Goal: Task Accomplishment & Management: Manage account settings

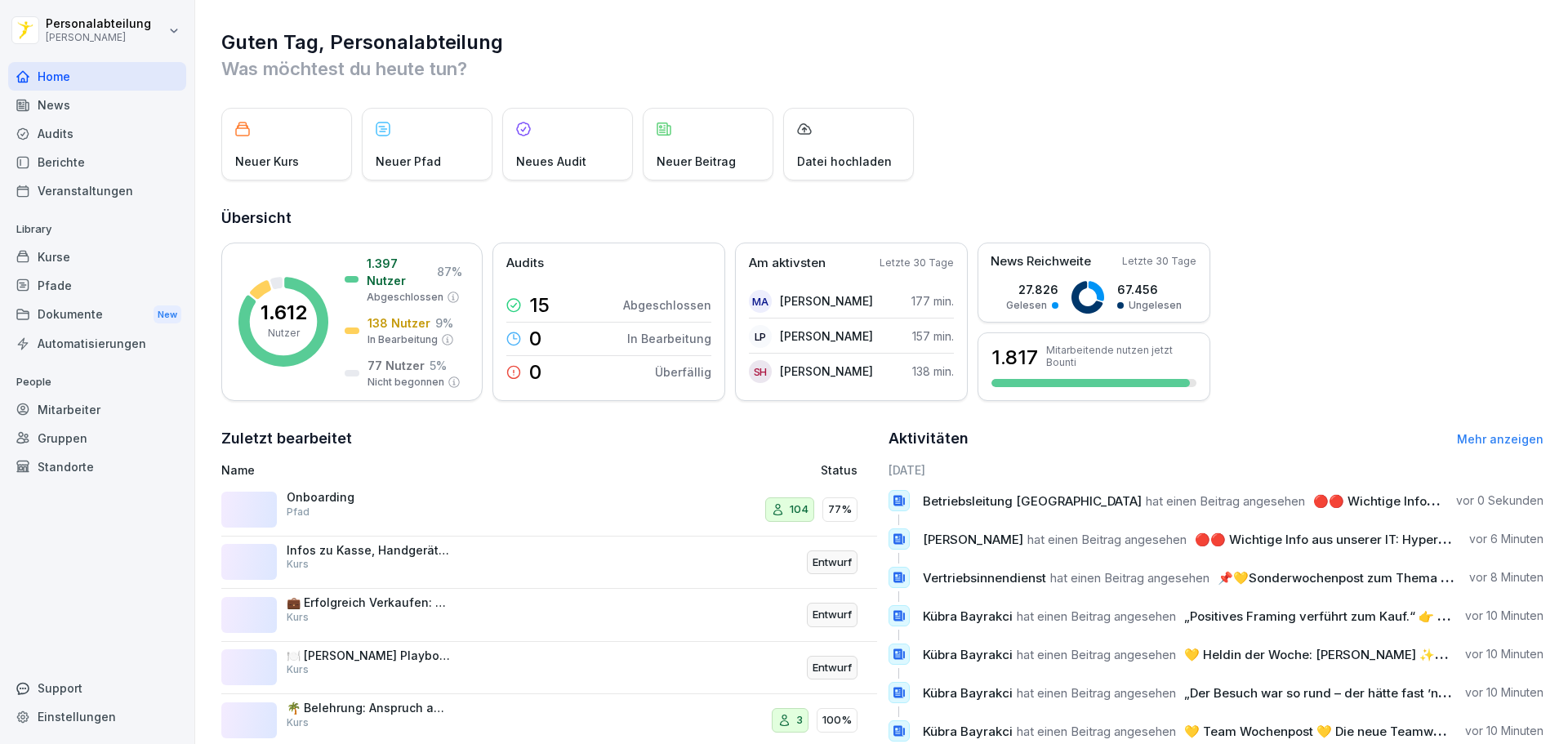
click at [70, 258] on div "Kurse" at bounding box center [96, 257] width 178 height 29
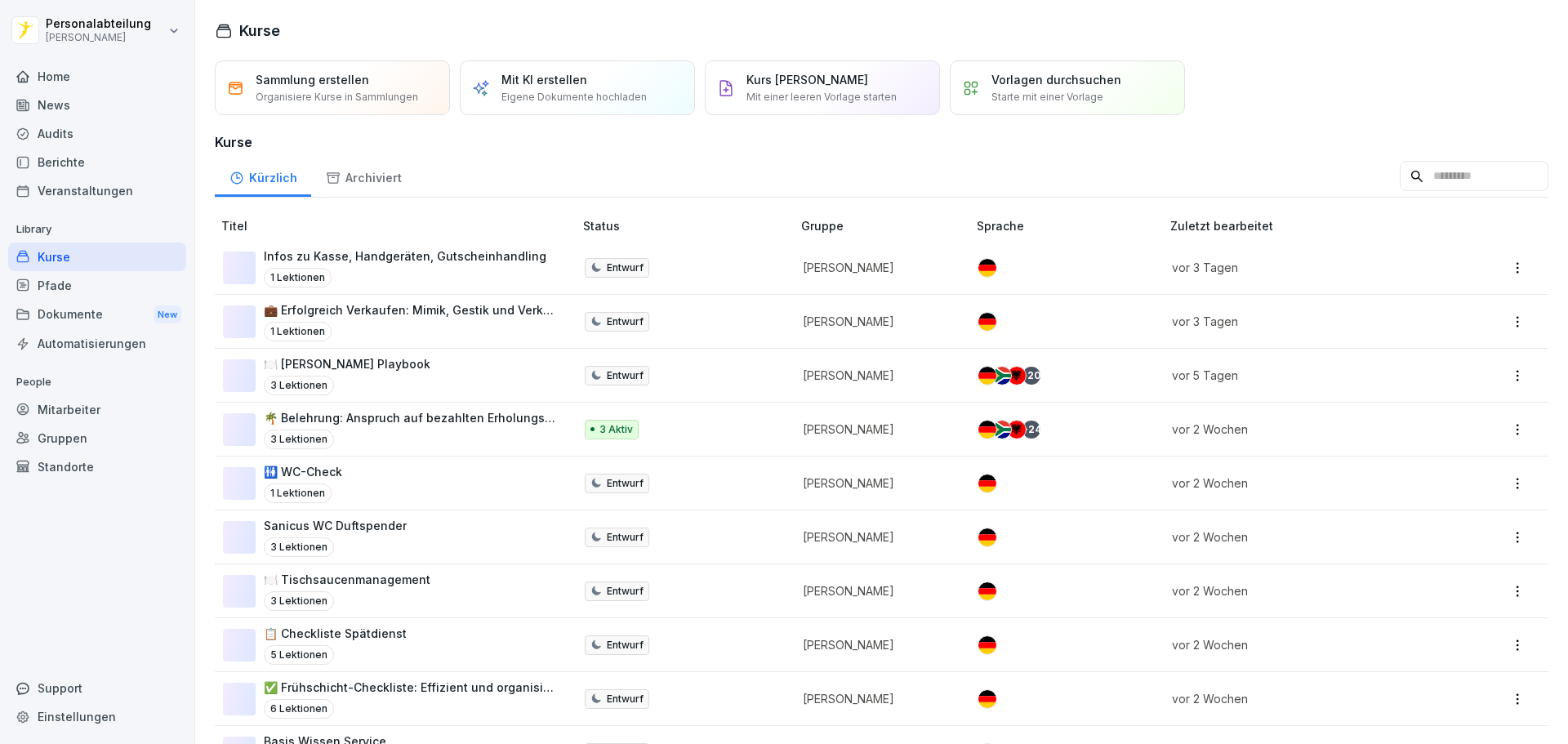
click at [103, 258] on div "Kurse" at bounding box center [96, 257] width 178 height 29
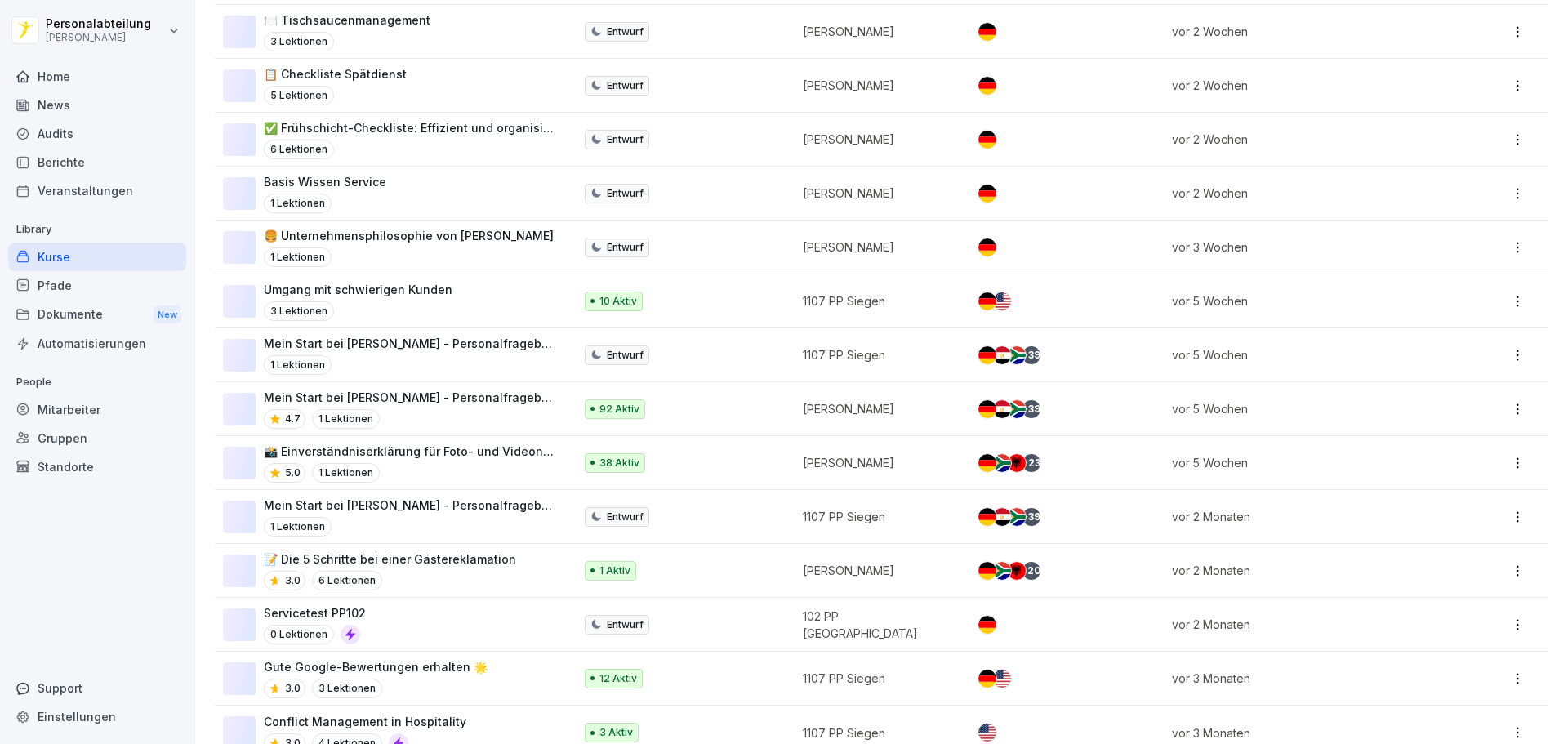
scroll to position [572, 0]
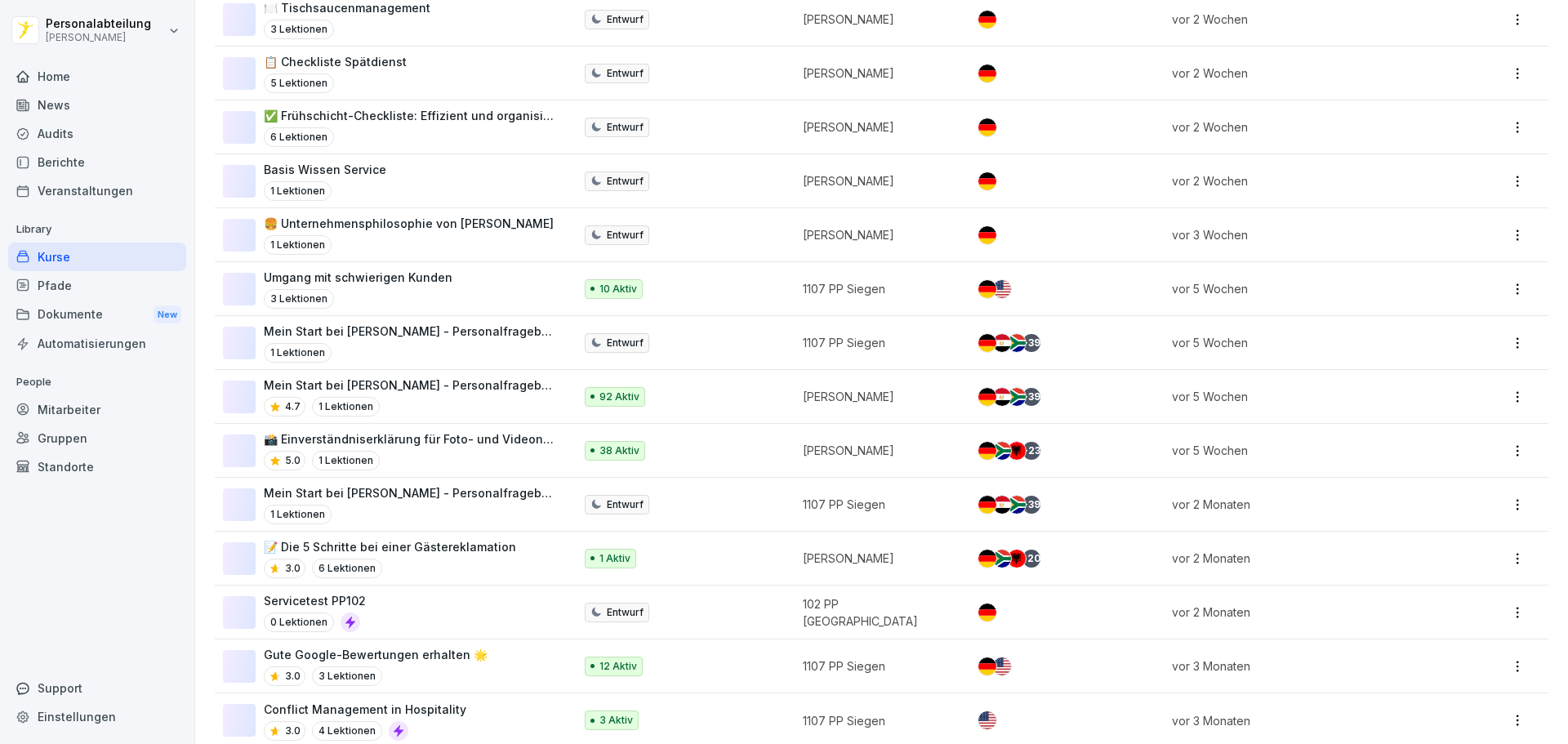
click at [462, 385] on p "Mein Start bei [PERSON_NAME] - Personalfragebogen" at bounding box center [411, 384] width 293 height 17
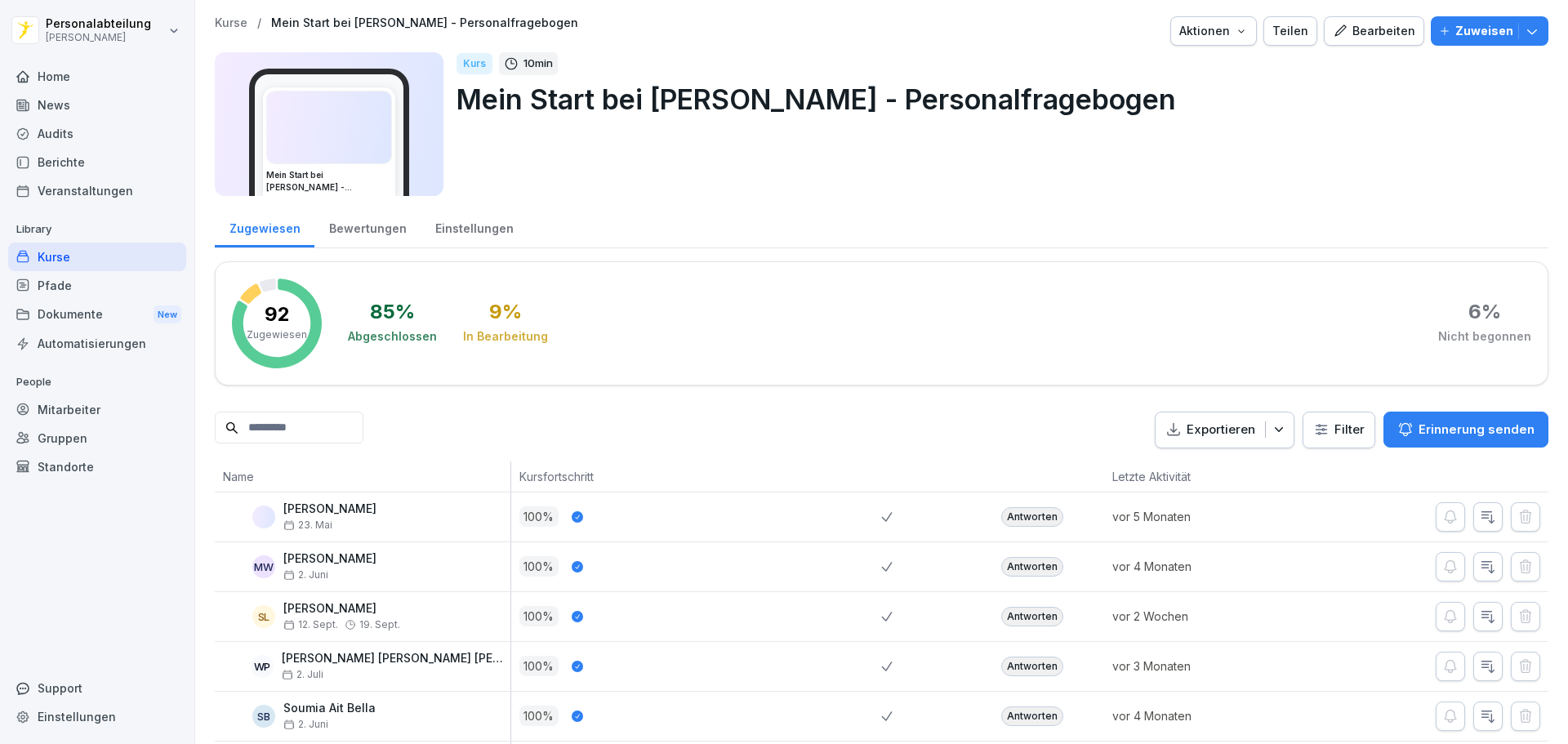
click at [306, 432] on input at bounding box center [289, 428] width 148 height 31
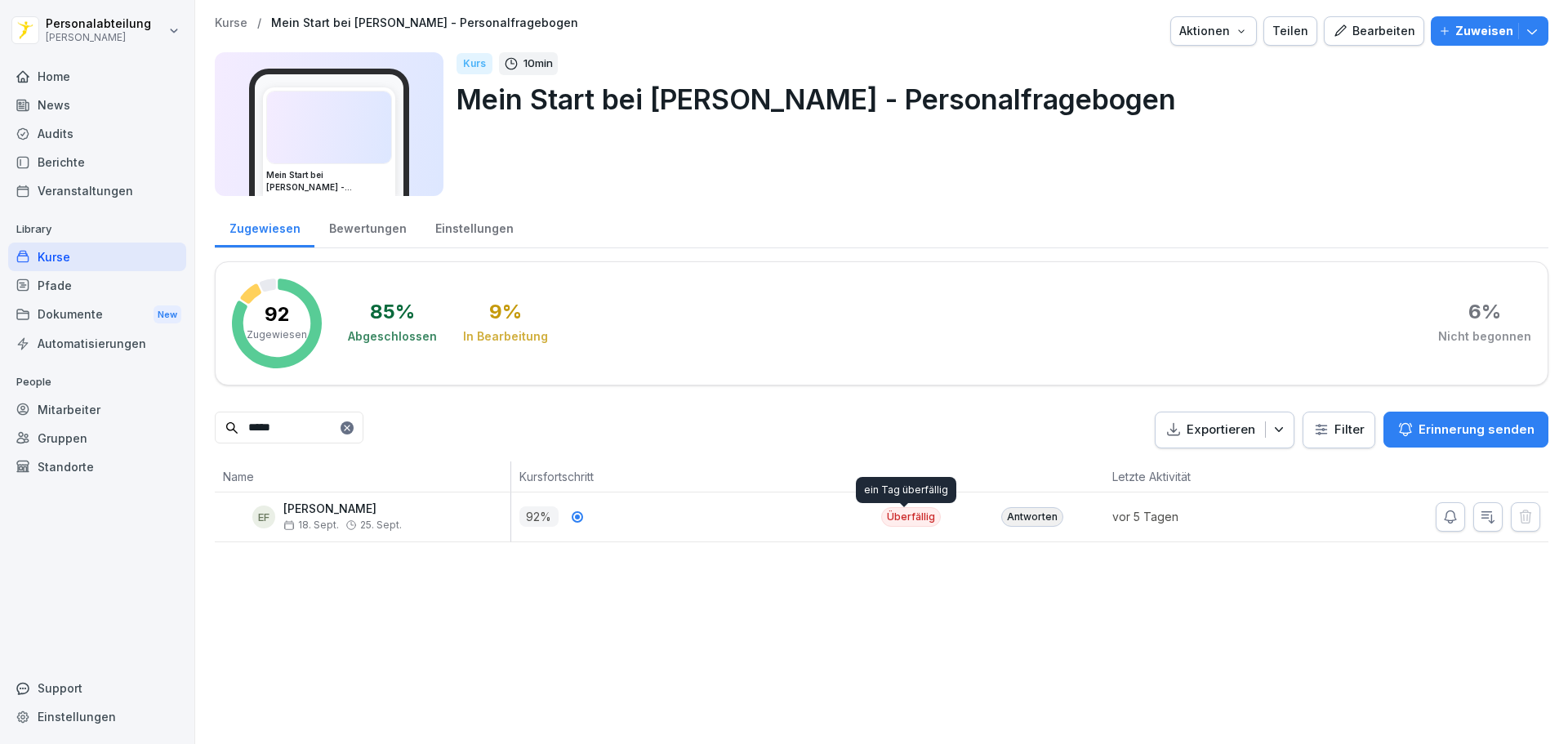
type input "*****"
click at [917, 523] on div "Überfällig" at bounding box center [911, 517] width 60 height 20
click at [1205, 437] on p "Exportieren" at bounding box center [1221, 429] width 69 height 19
click at [1163, 607] on div "Kurse / Mein Start bei [PERSON_NAME] - Personalfragebogen Aktionen Teilen Bearb…" at bounding box center [881, 372] width 1372 height 744
click at [905, 519] on div "Überfällig" at bounding box center [911, 517] width 60 height 20
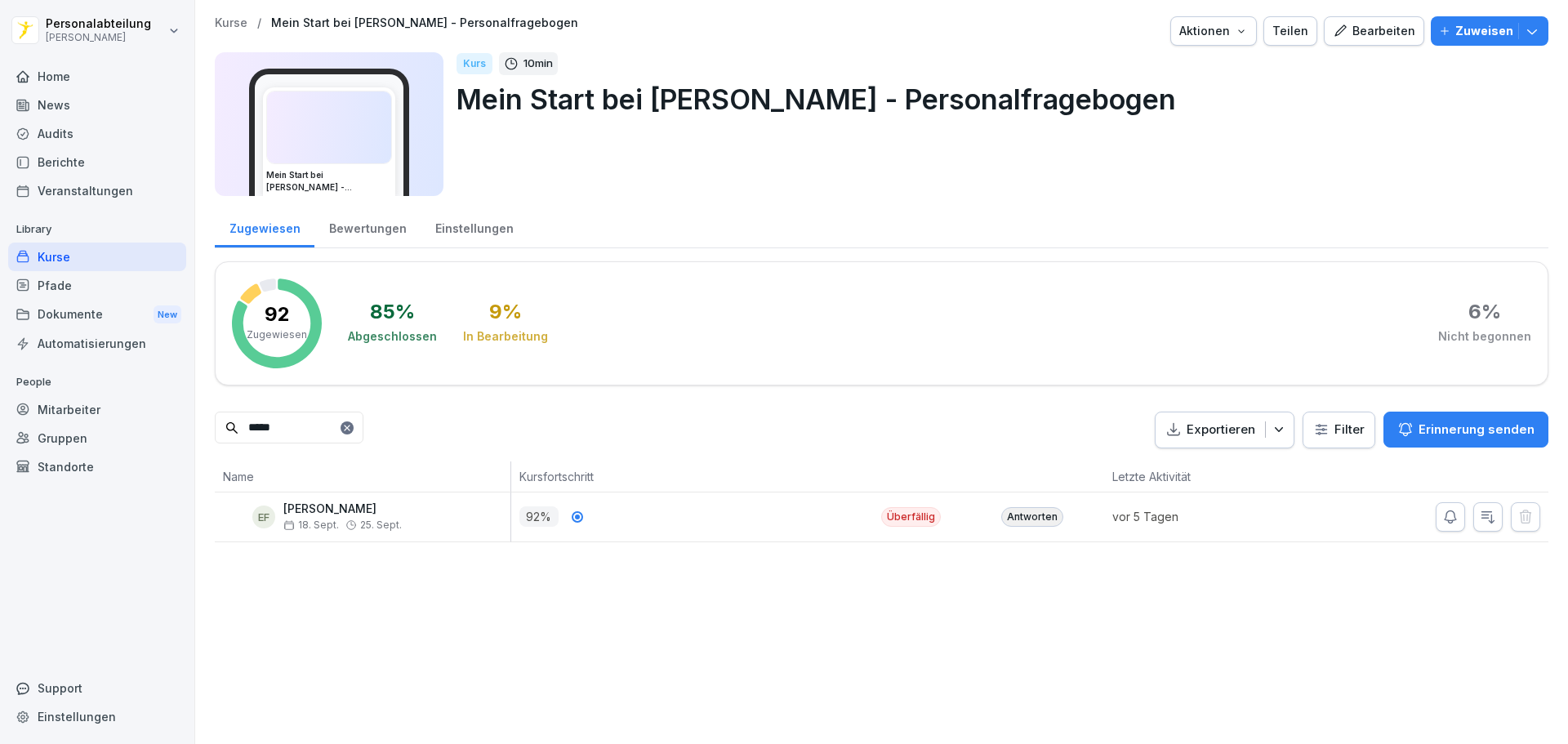
click at [1014, 518] on div "Antworten" at bounding box center [1032, 517] width 62 height 20
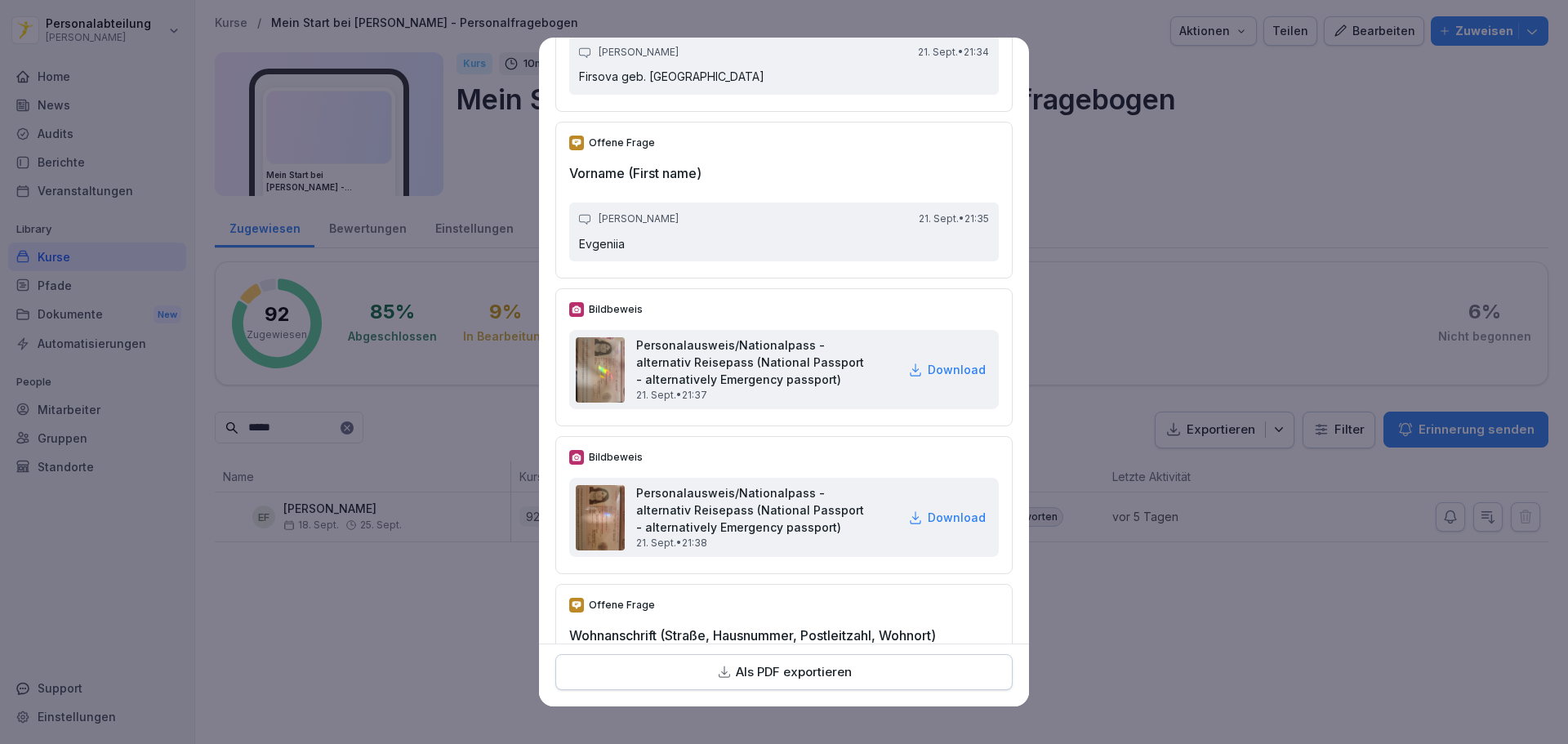
scroll to position [490, 0]
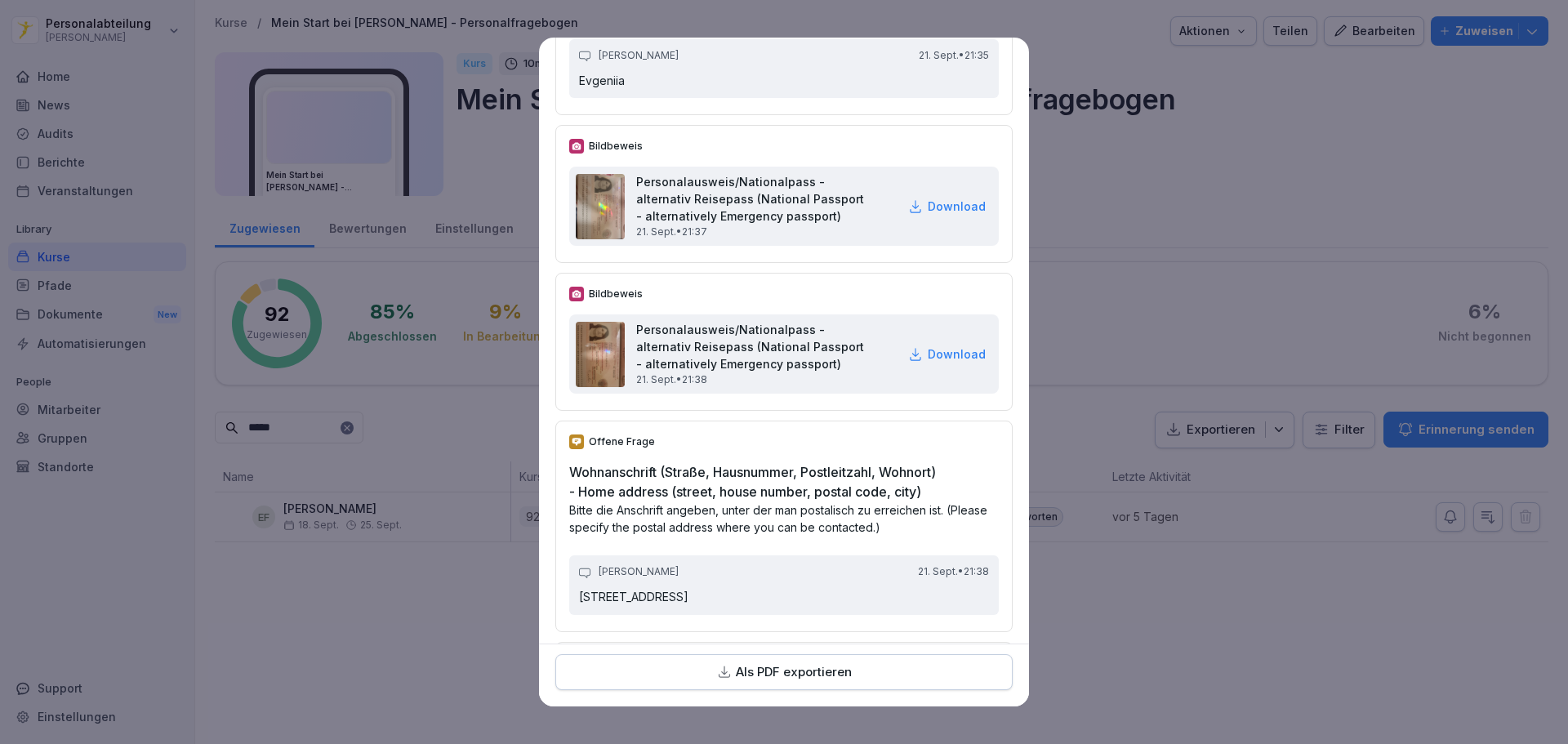
click at [942, 215] on p "Download" at bounding box center [956, 205] width 58 height 17
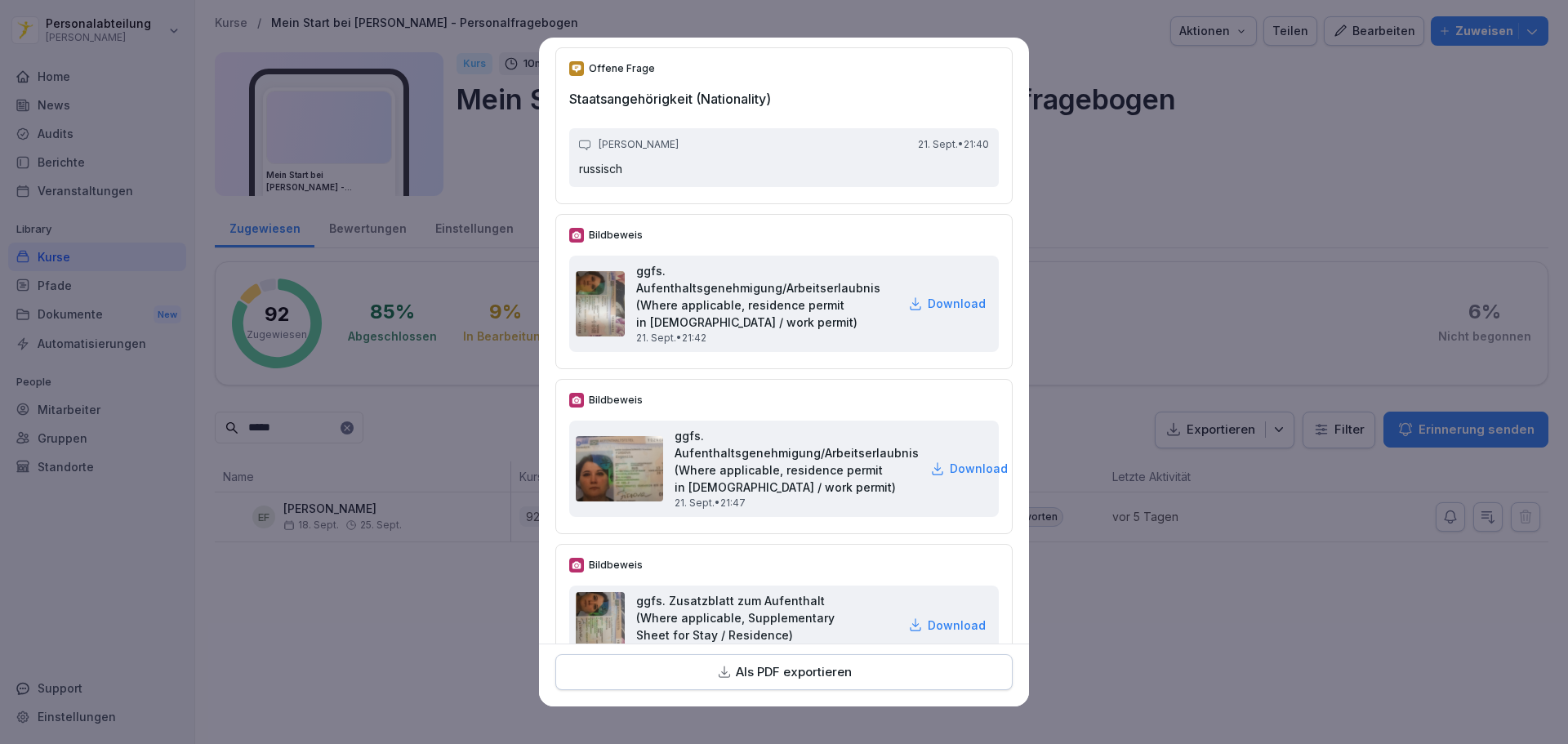
scroll to position [1634, 0]
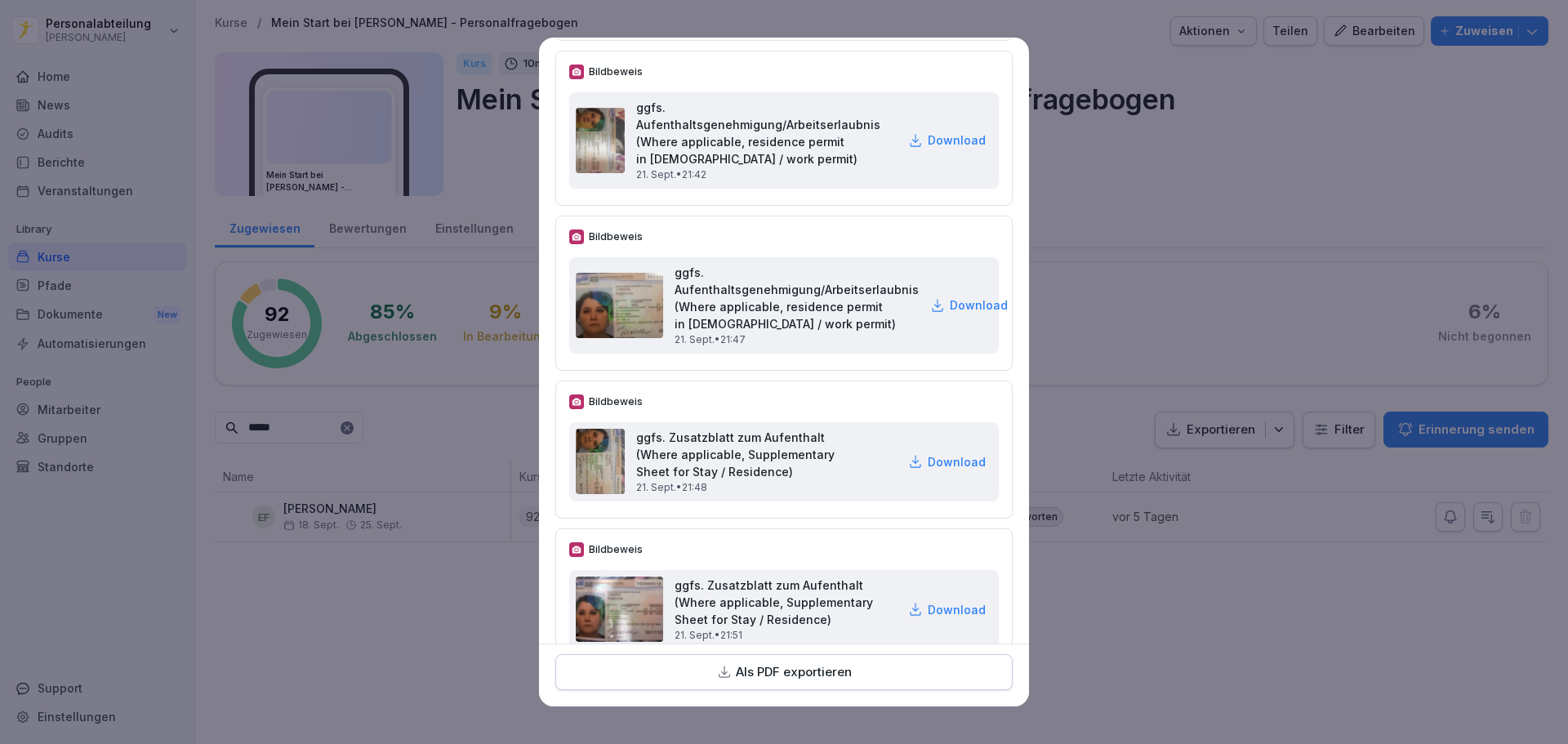
click at [961, 314] on p "Download" at bounding box center [979, 305] width 58 height 17
click at [936, 618] on p "Download" at bounding box center [956, 609] width 58 height 17
click at [943, 471] on p "Download" at bounding box center [956, 461] width 58 height 17
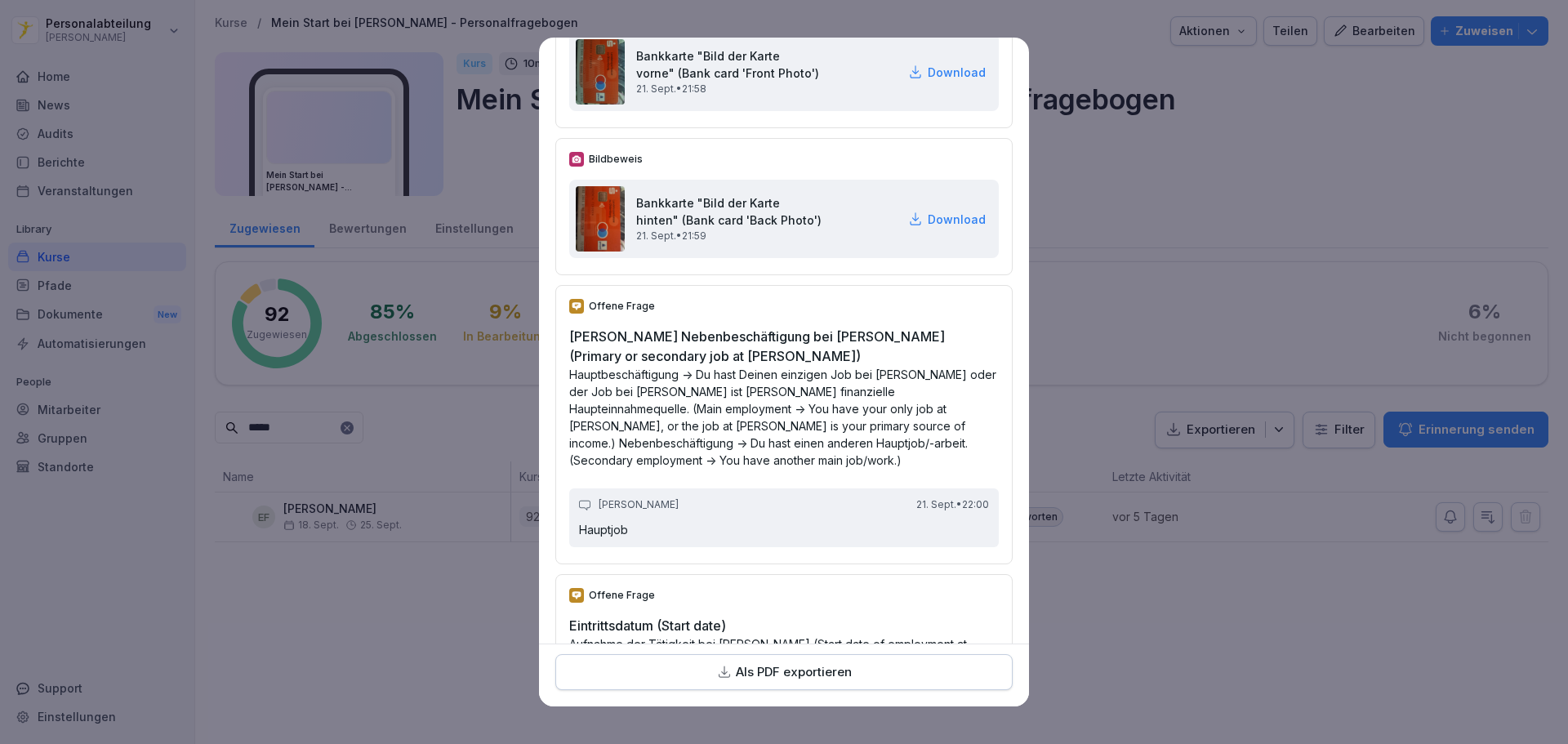
scroll to position [3758, 0]
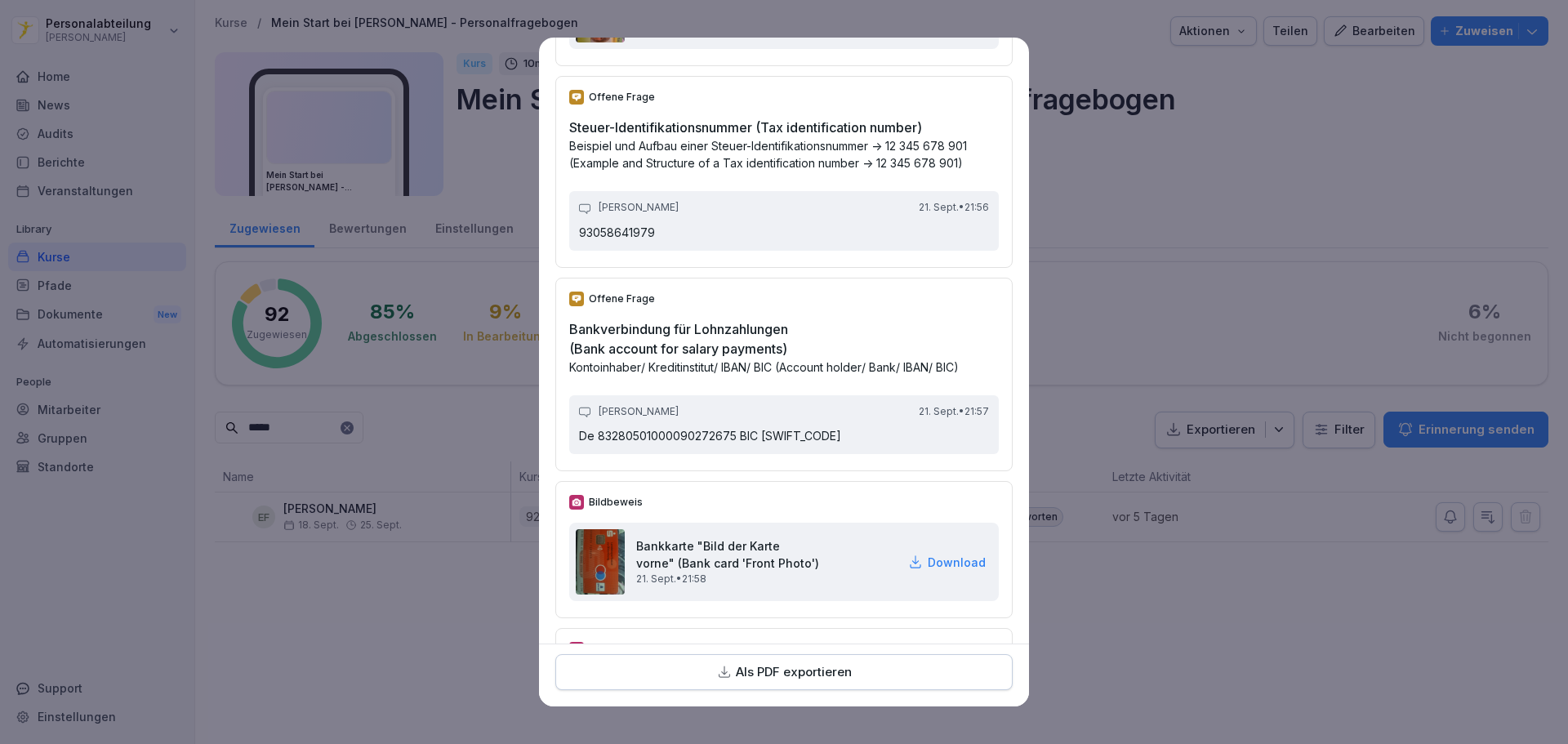
click at [622, 241] on p "93058641979" at bounding box center [783, 233] width 410 height 17
copy p "93058641979"
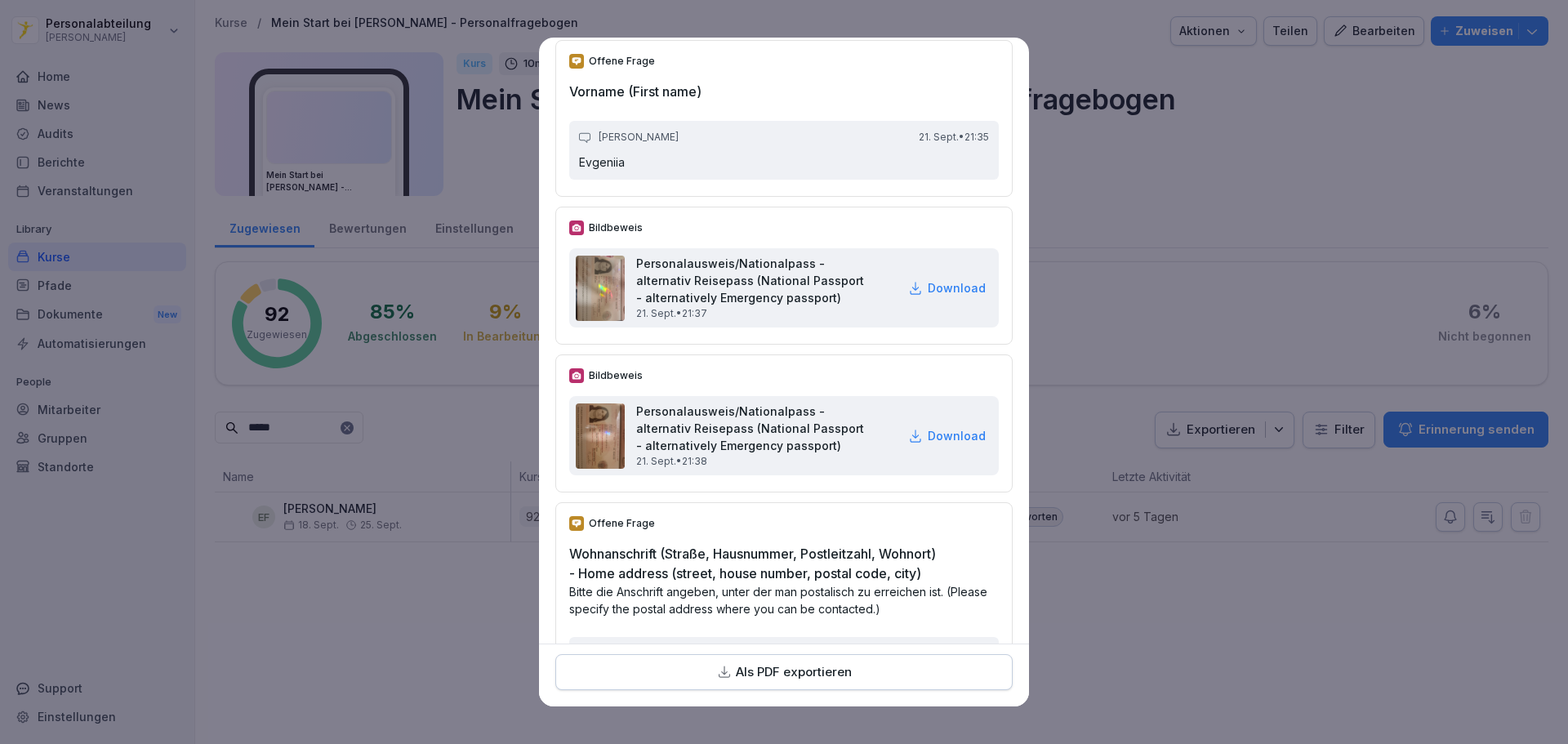
scroll to position [735, 0]
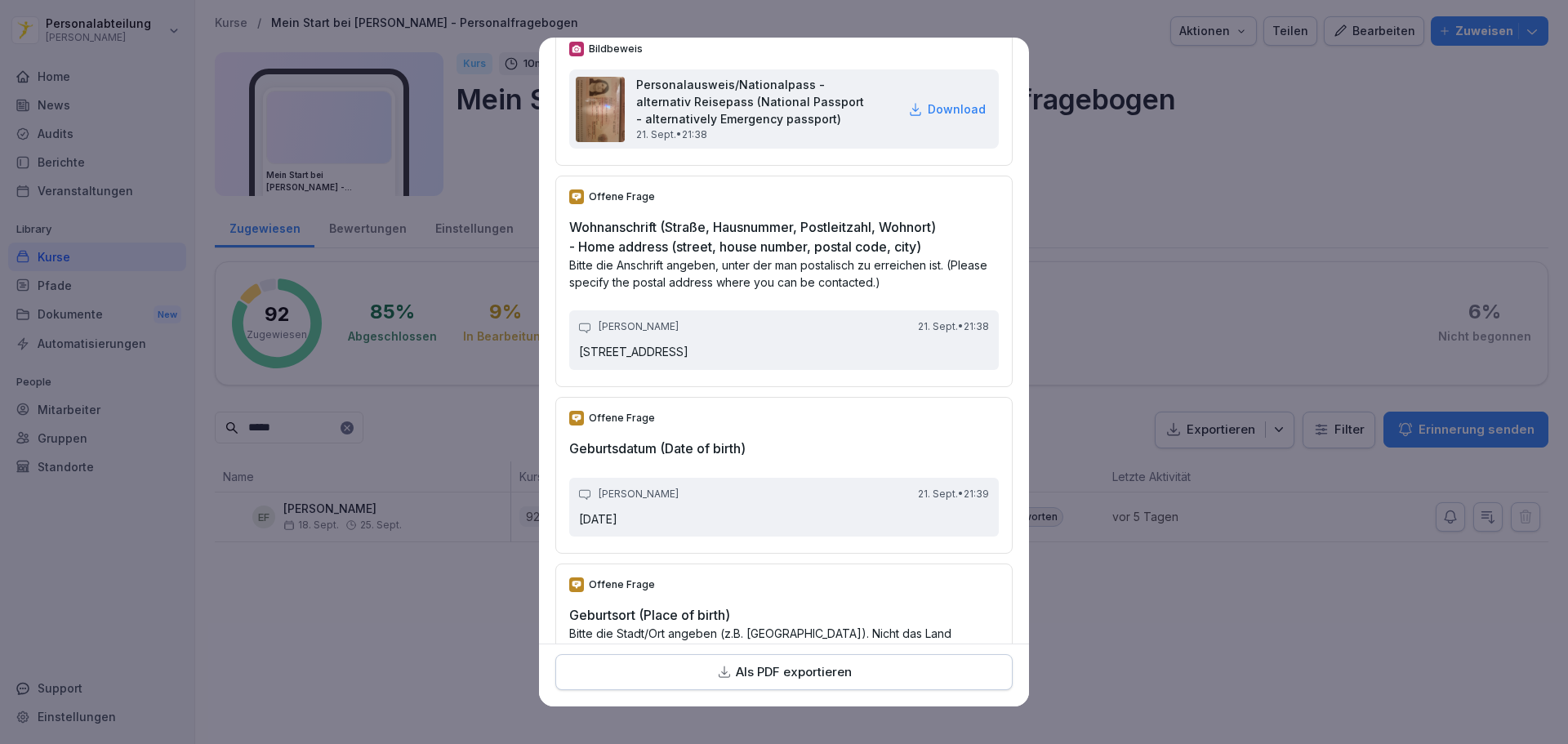
click at [750, 680] on p "Als PDF exportieren" at bounding box center [794, 672] width 116 height 19
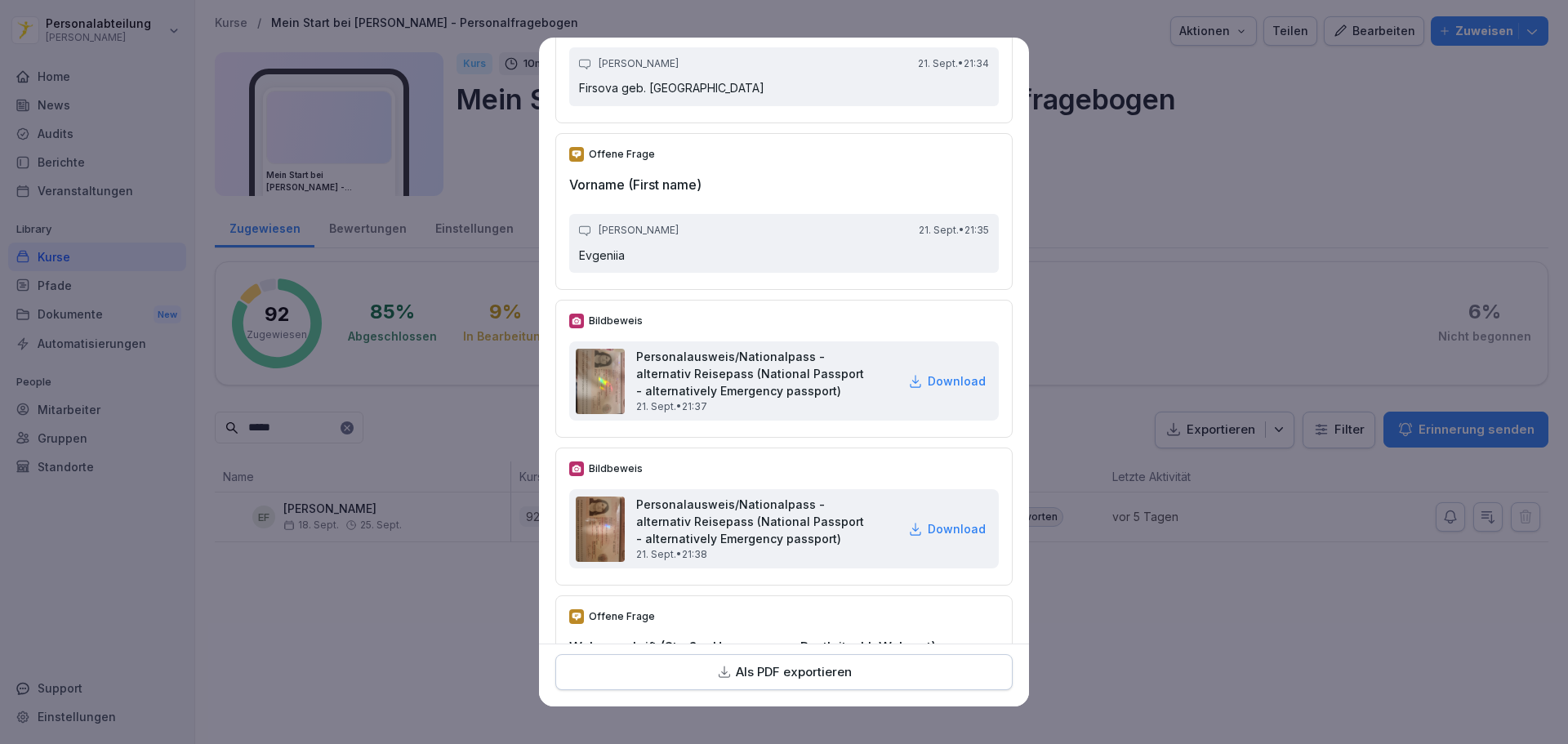
scroll to position [327, 0]
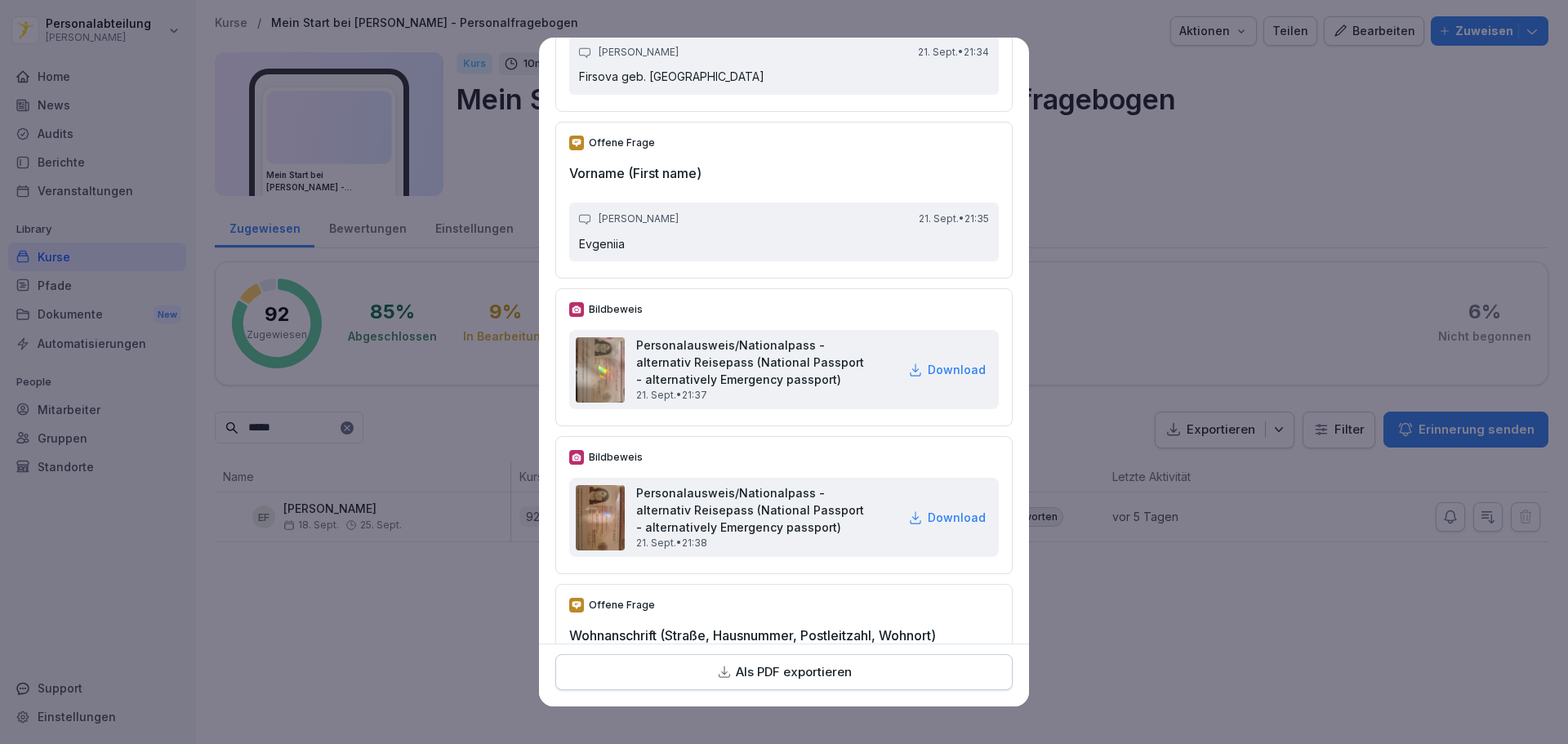
click at [927, 378] on p "Download" at bounding box center [956, 369] width 58 height 17
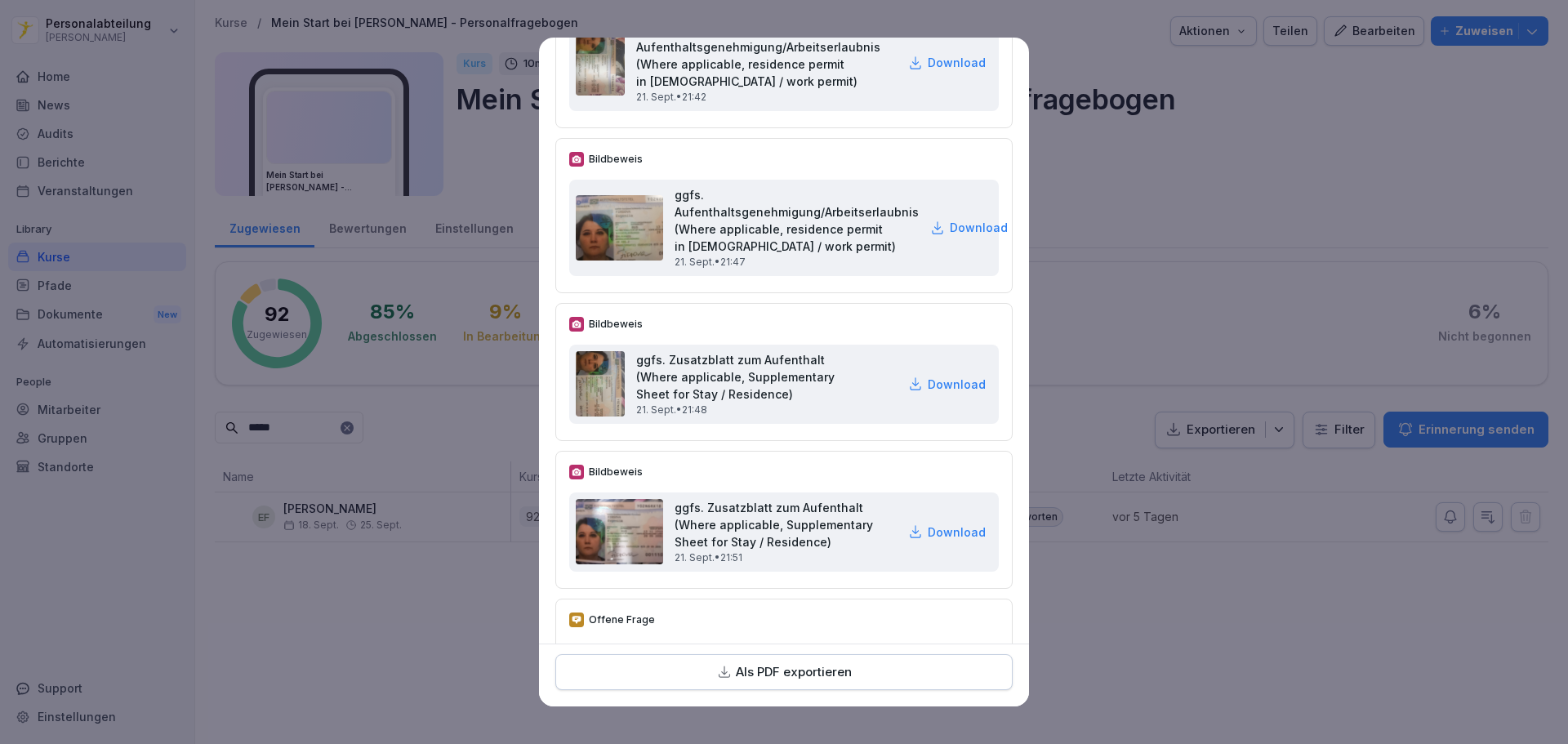
scroll to position [1798, 0]
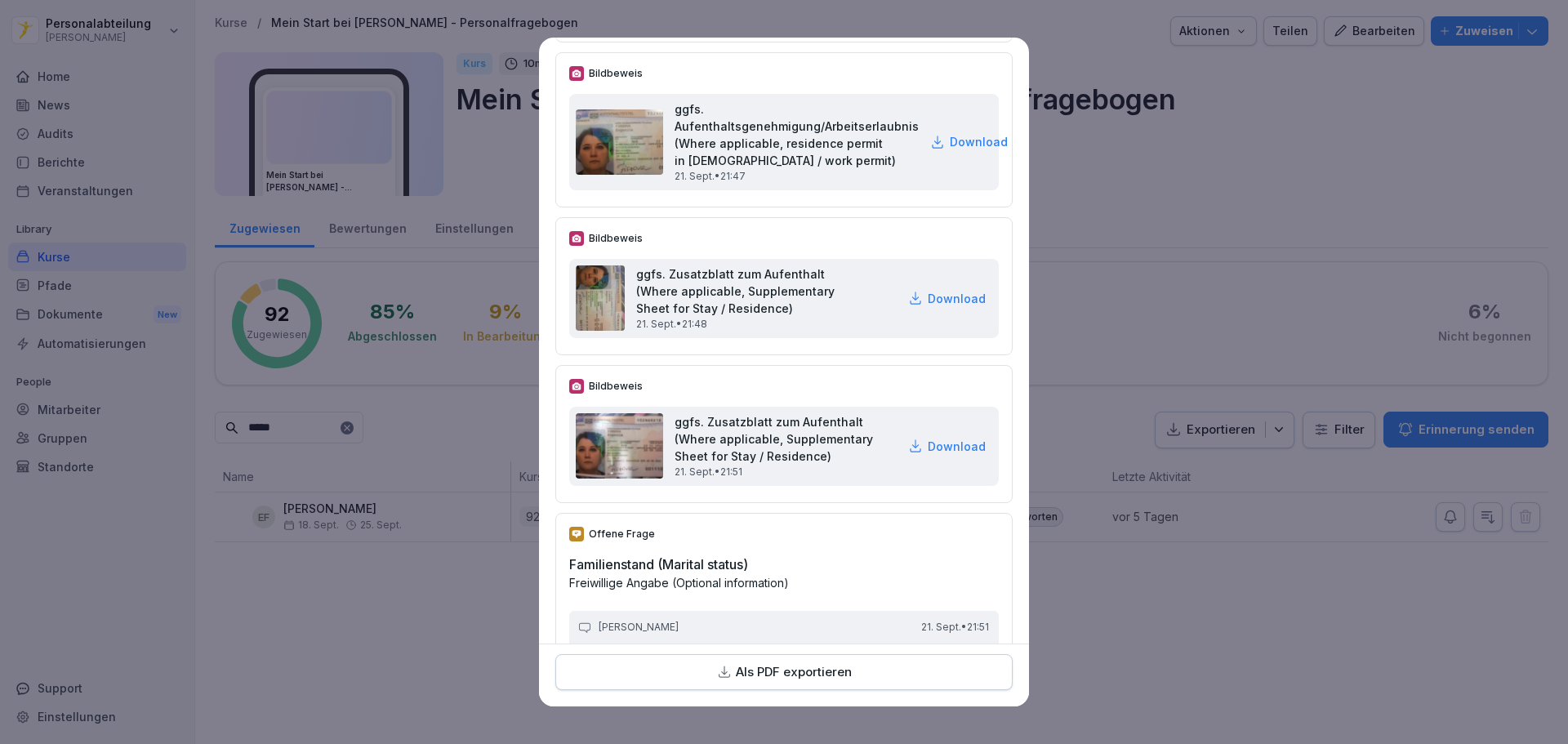
click at [950, 150] on p "Download" at bounding box center [979, 141] width 58 height 17
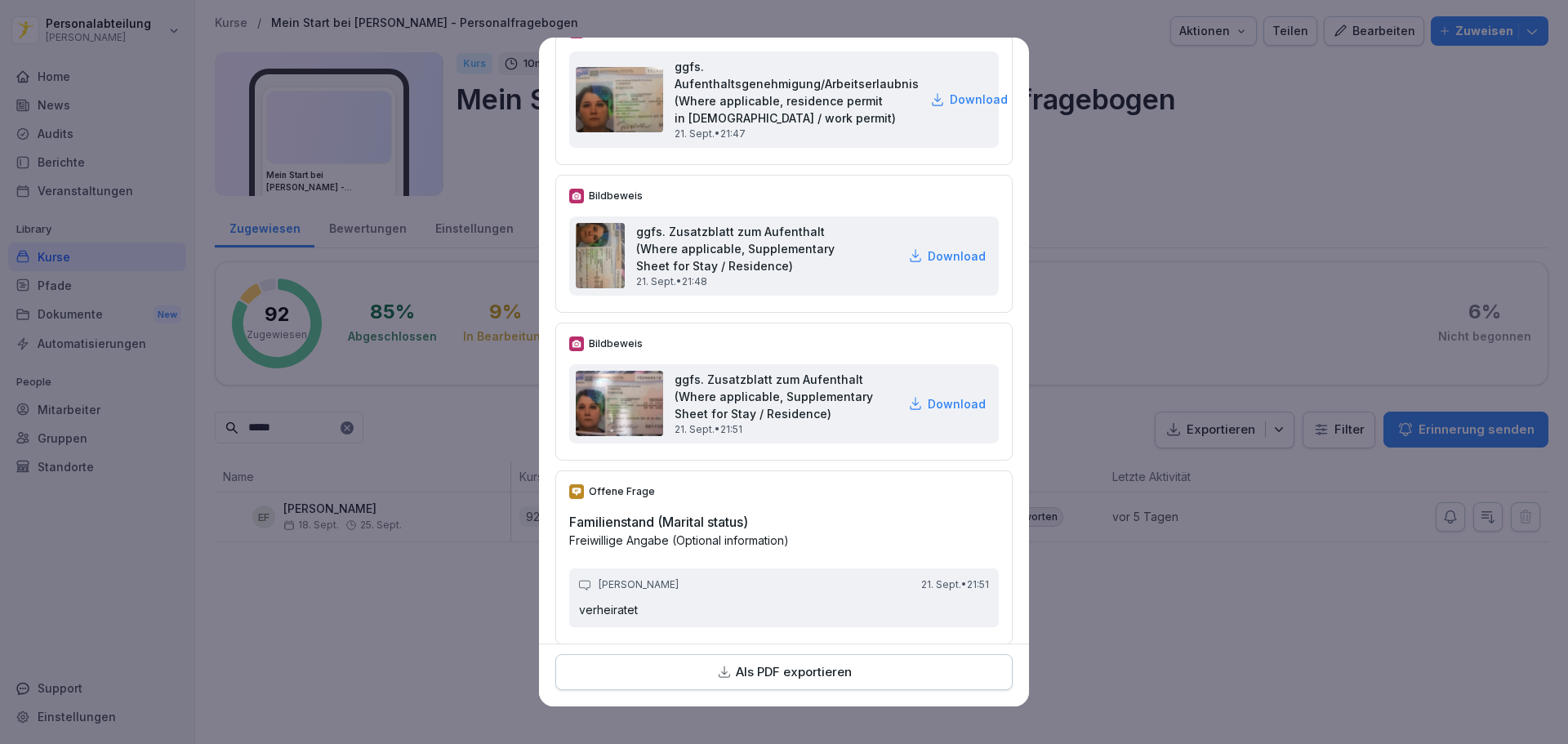
scroll to position [1879, 0]
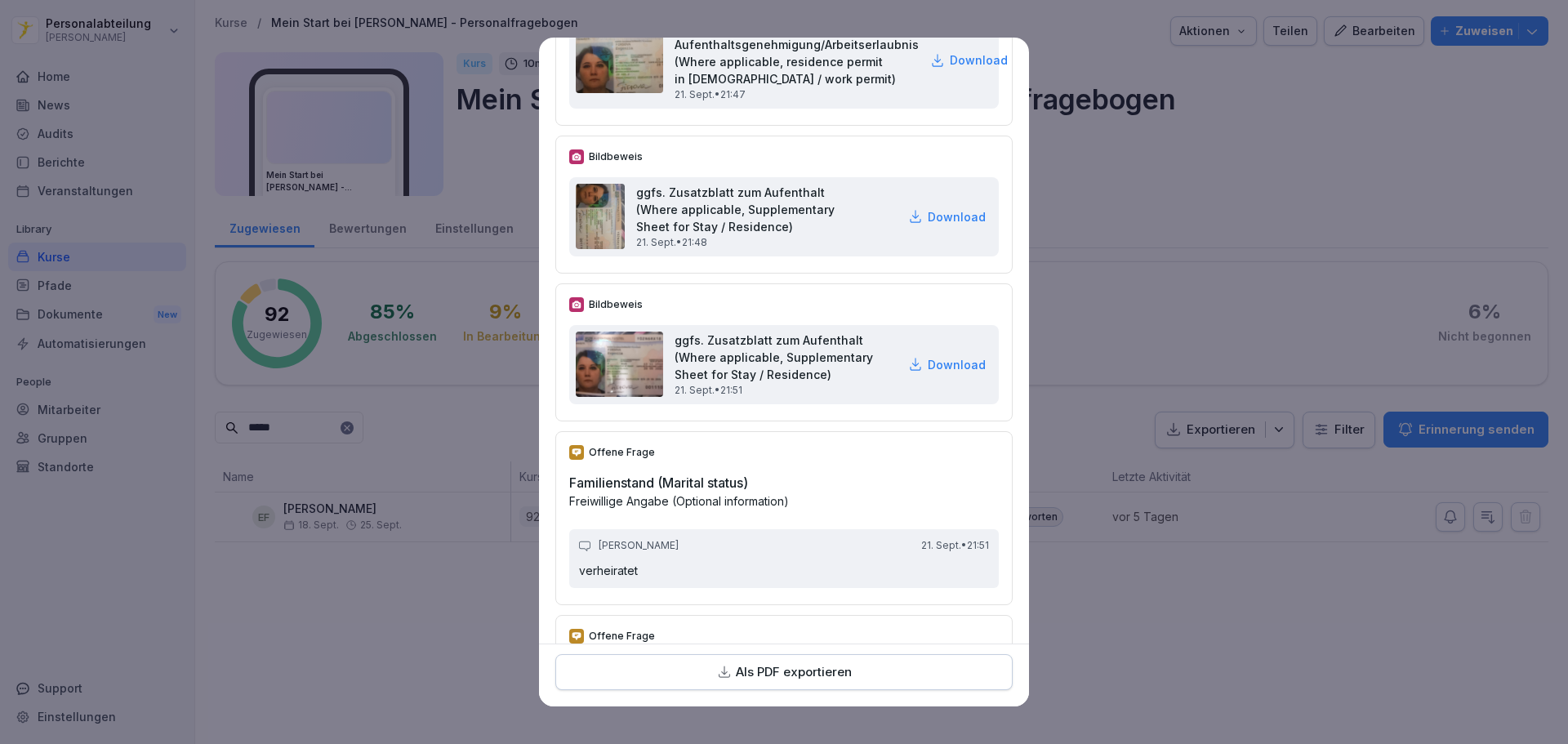
click at [931, 374] on div "ggfs. Zusatzblatt zum Aufenthalt (Where applicable, Supplementary Sheet for Sta…" at bounding box center [783, 365] width 429 height 80
click at [930, 373] on p "Download" at bounding box center [956, 364] width 58 height 17
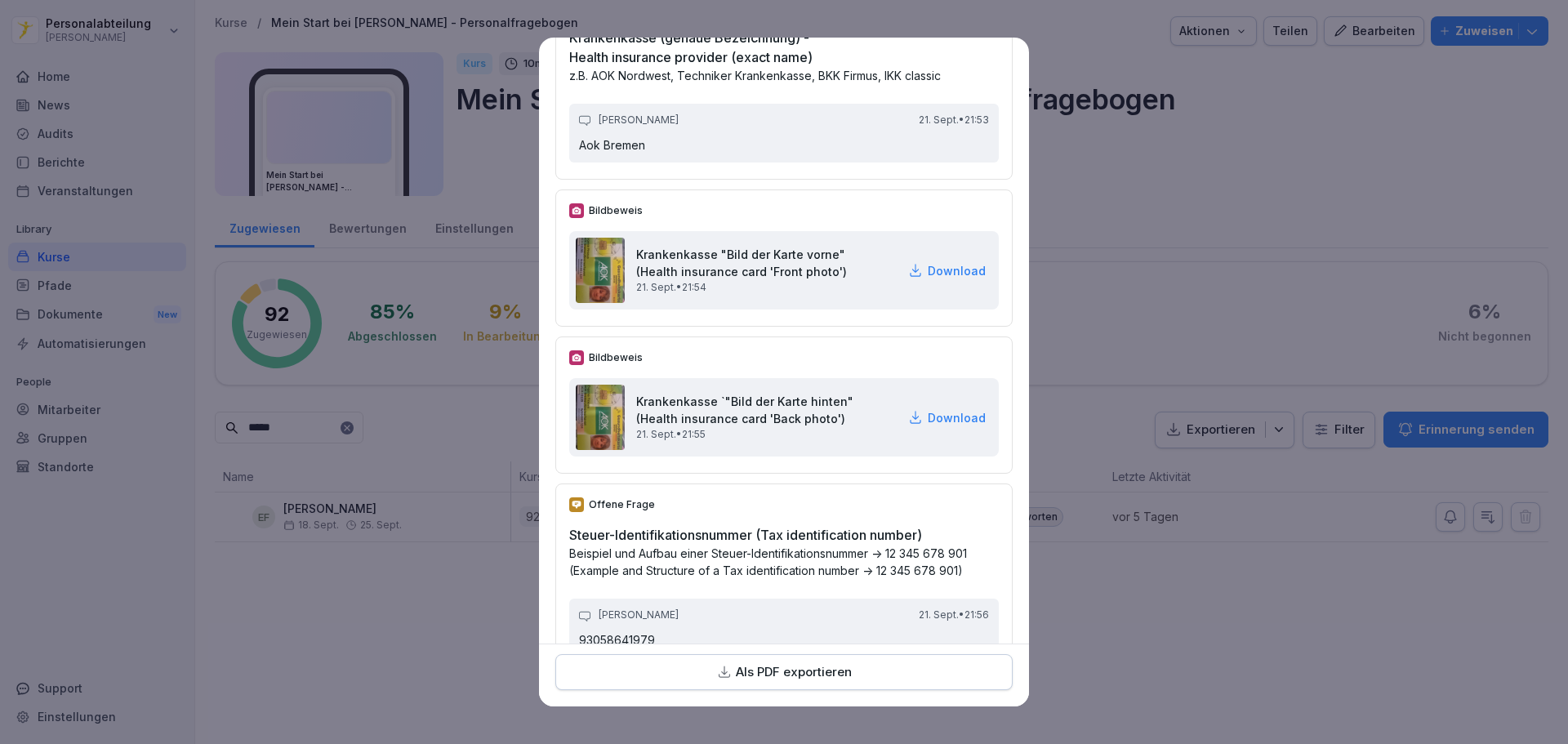
scroll to position [3431, 0]
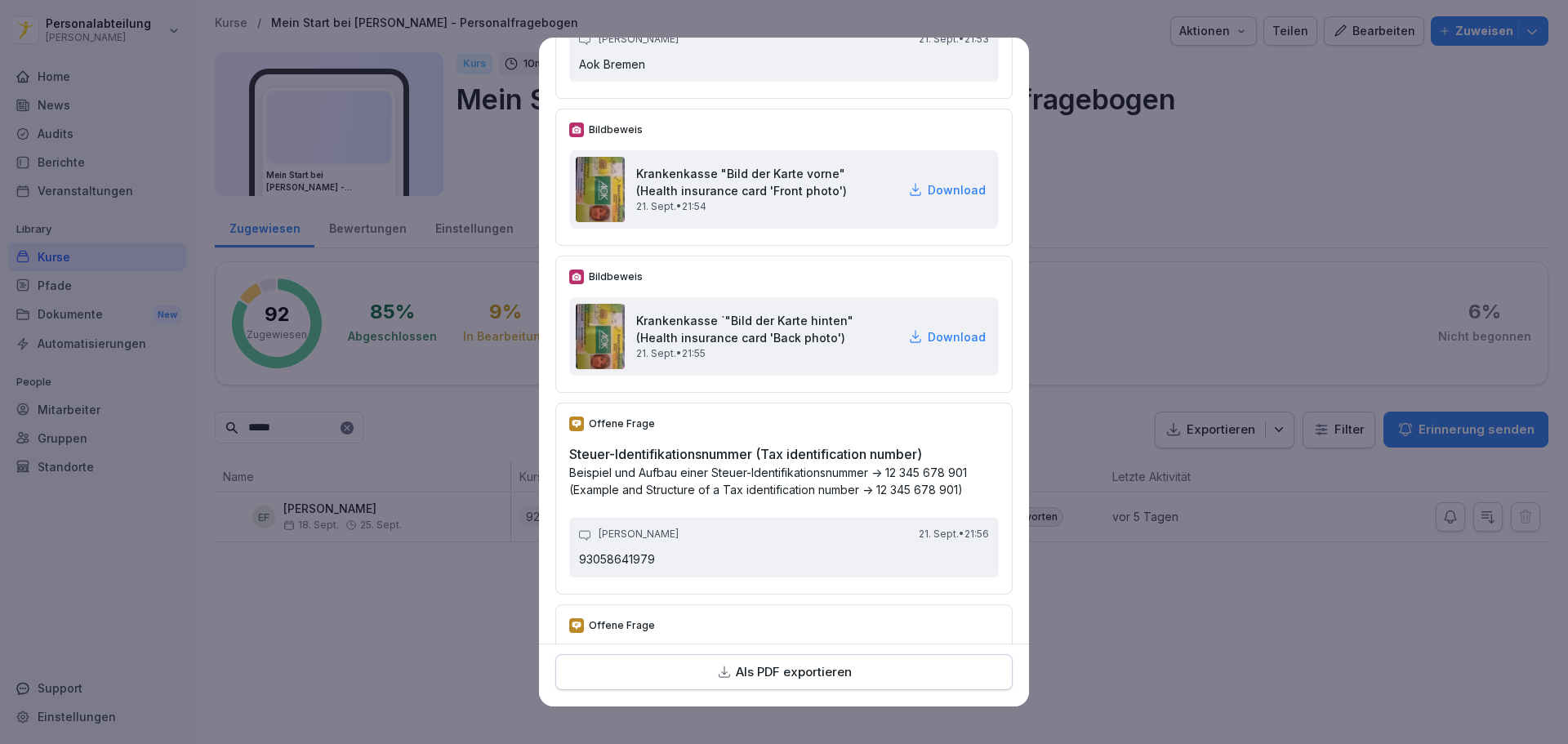
click at [927, 199] on p "Download" at bounding box center [956, 190] width 58 height 17
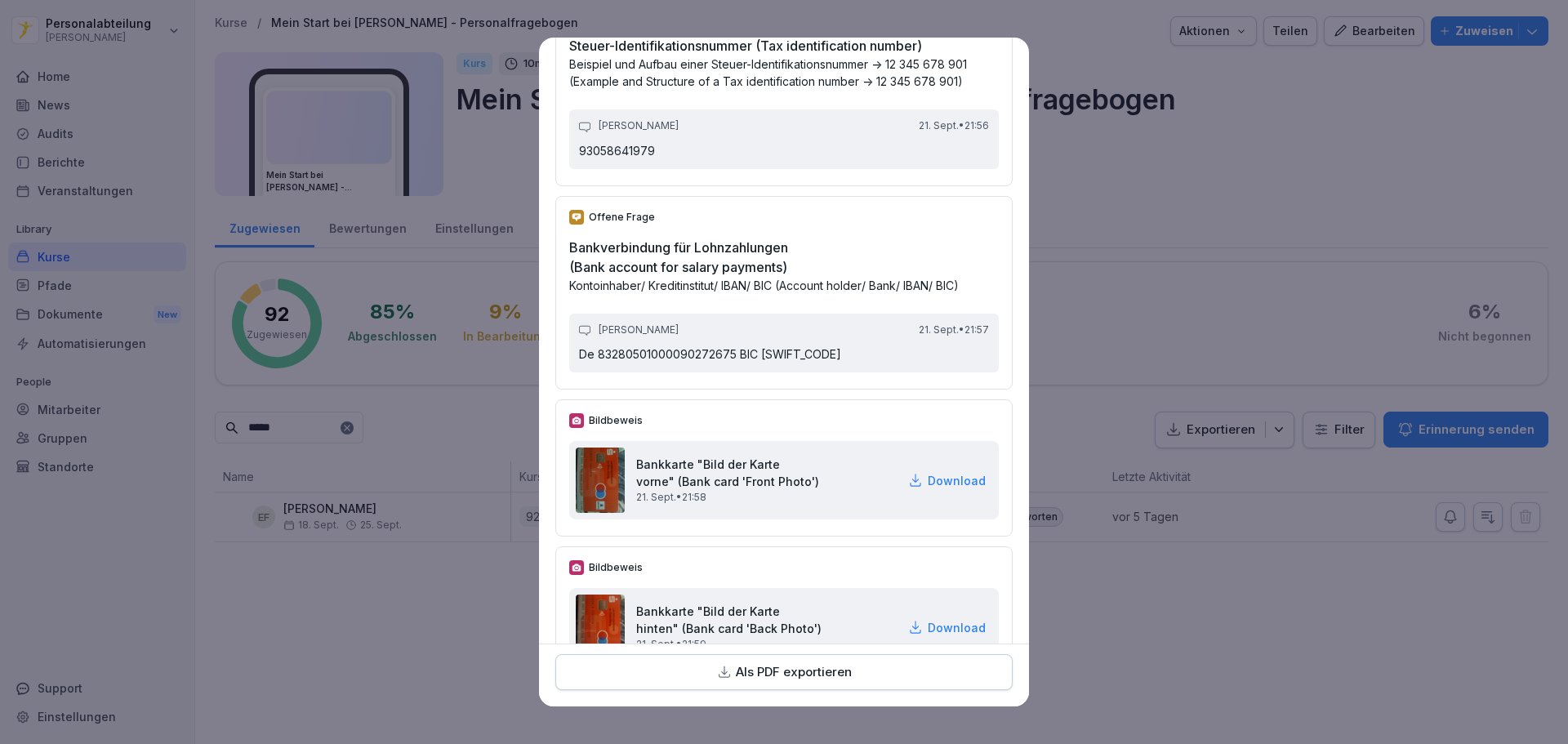
scroll to position [4085, 0]
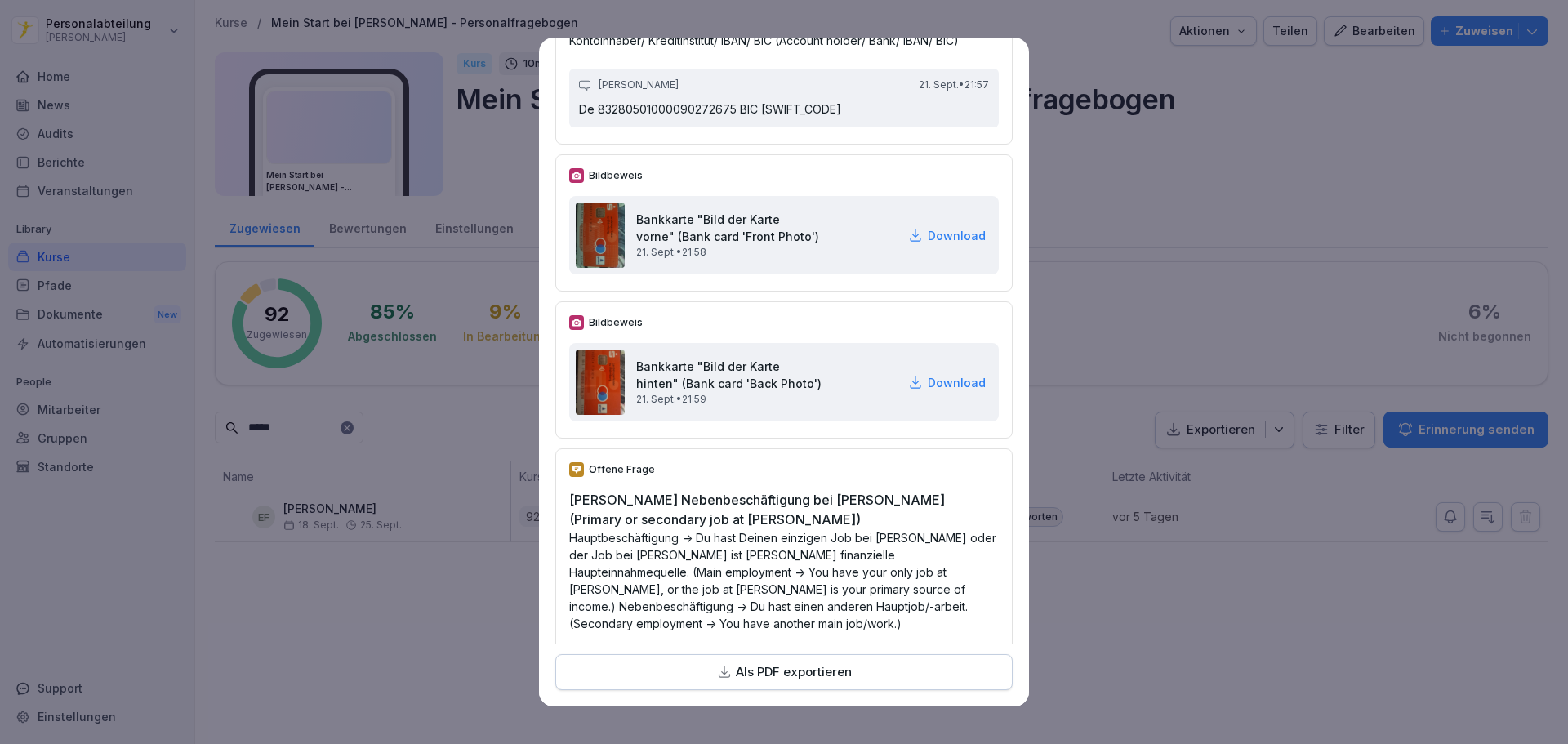
click at [943, 245] on p "Download" at bounding box center [956, 235] width 58 height 17
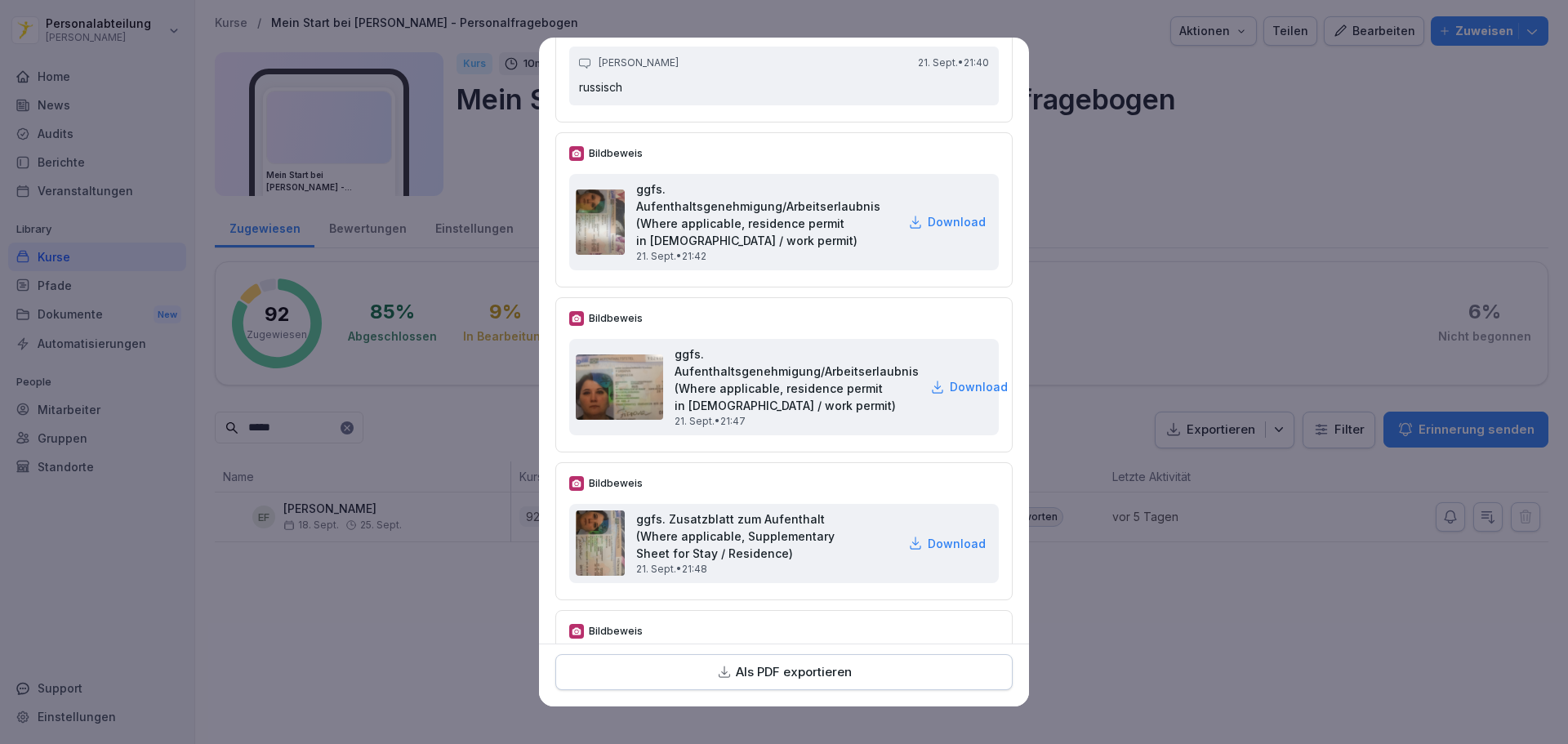
scroll to position [1144, 0]
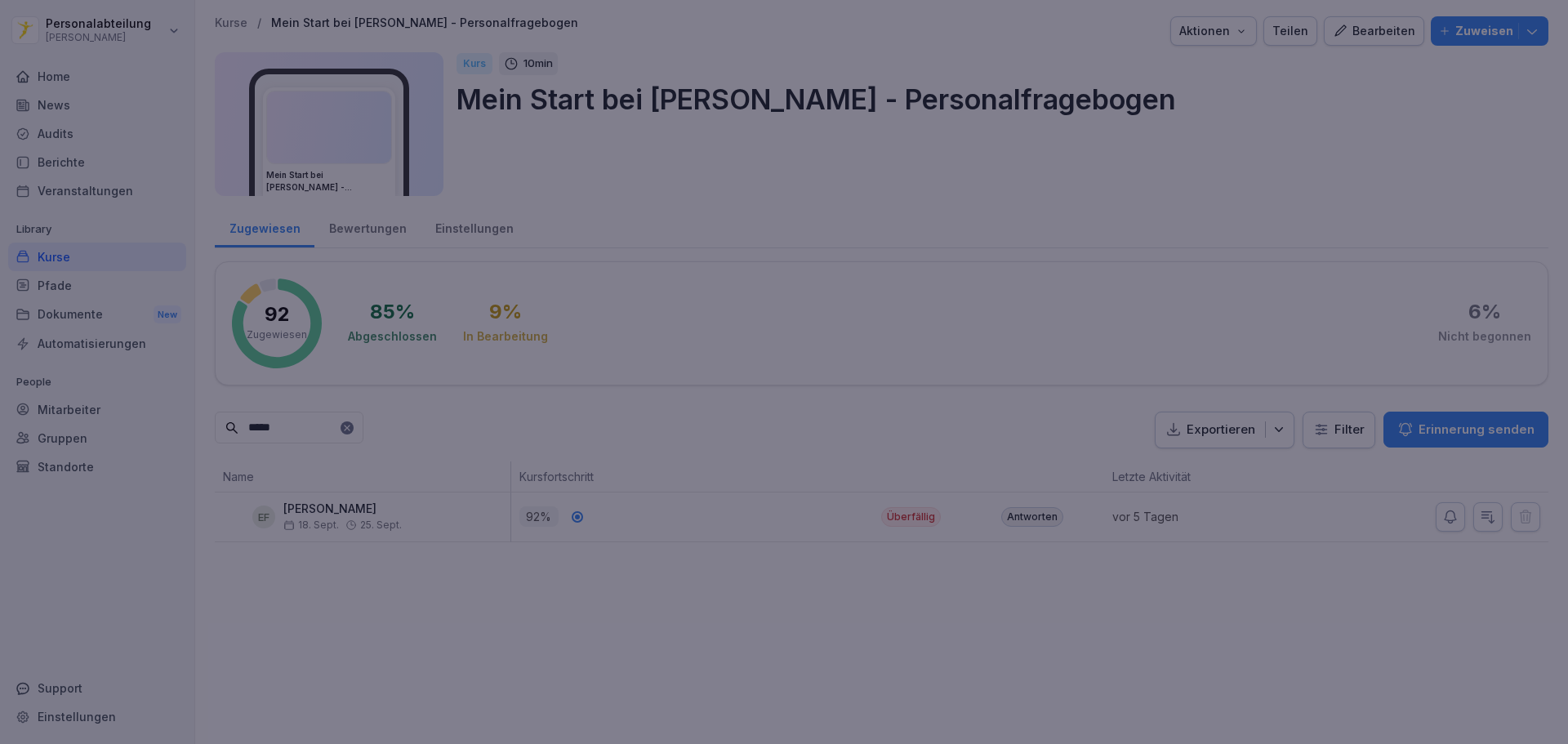
click at [1153, 150] on div at bounding box center [784, 372] width 1568 height 744
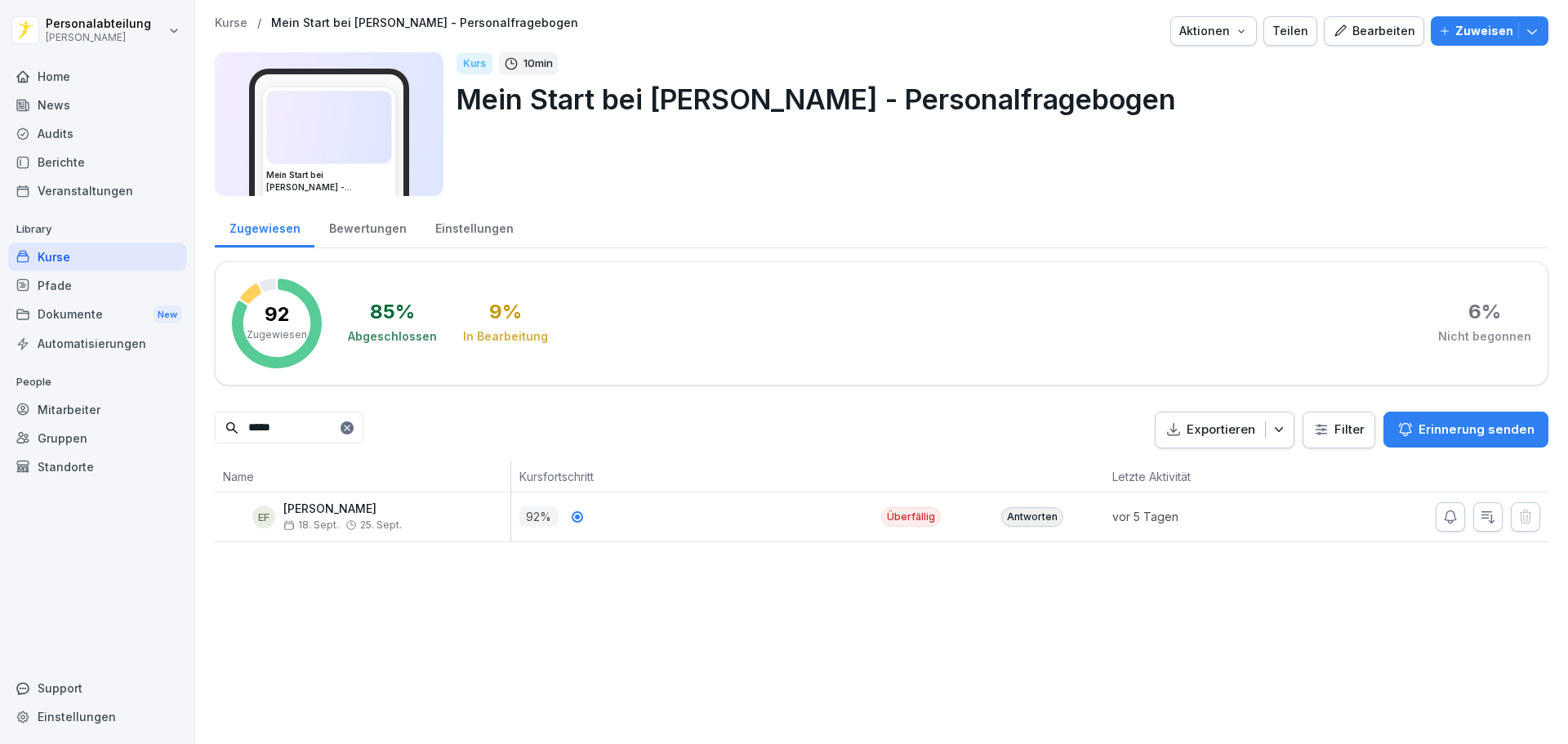
click at [84, 410] on div "Mitarbeiter" at bounding box center [96, 409] width 178 height 29
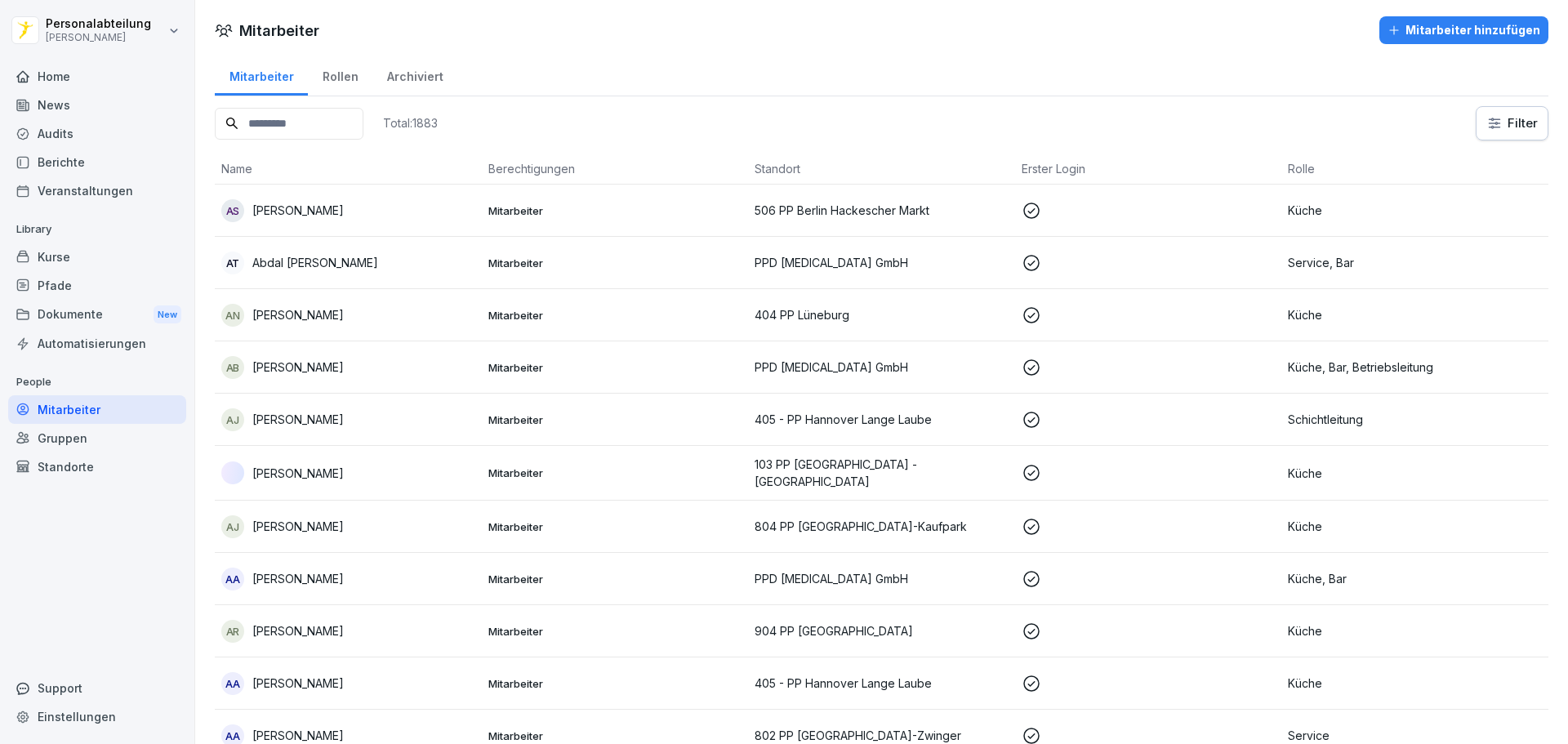
click at [340, 124] on input at bounding box center [289, 124] width 148 height 31
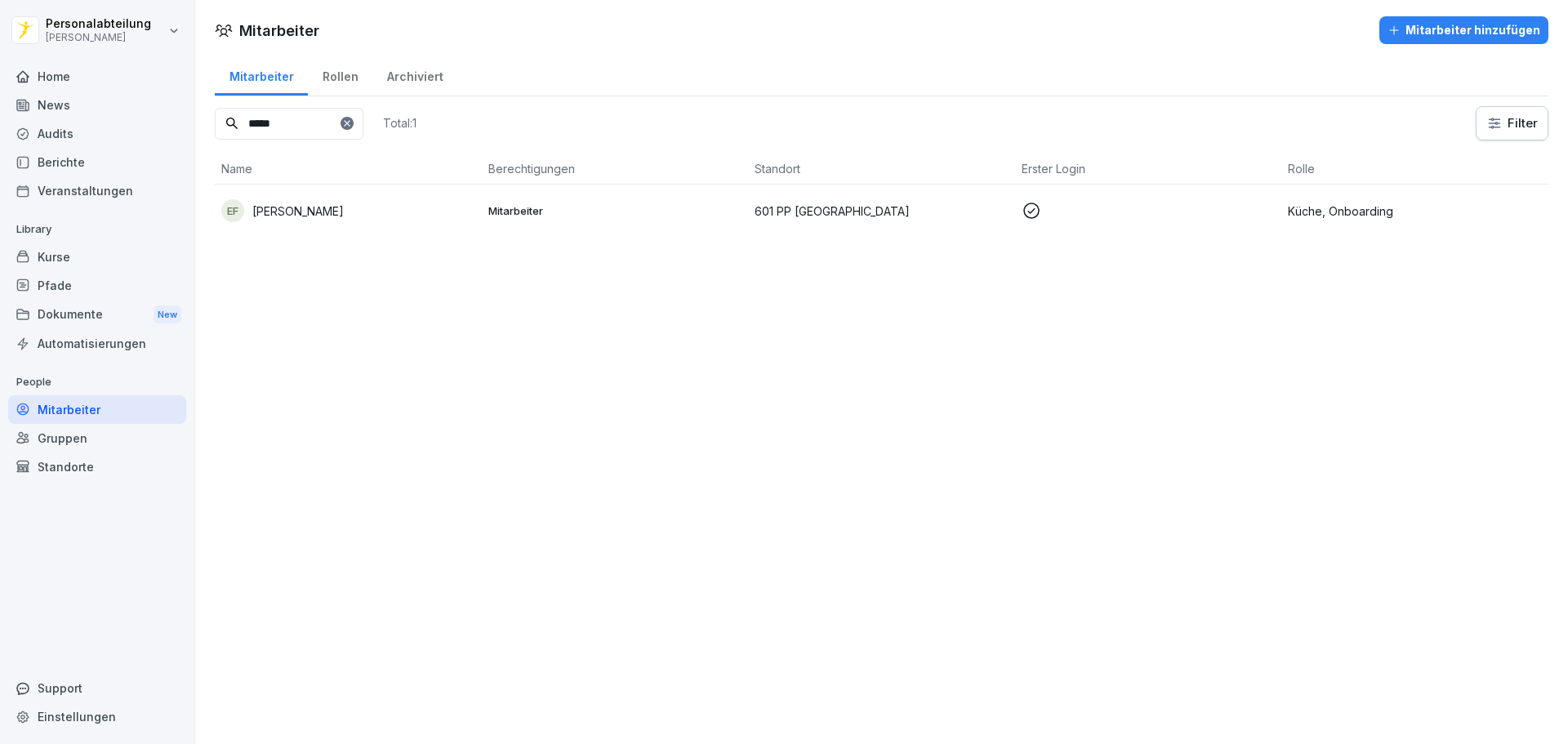
type input "*****"
click at [1351, 219] on p "Küche, Onboarding" at bounding box center [1415, 210] width 254 height 17
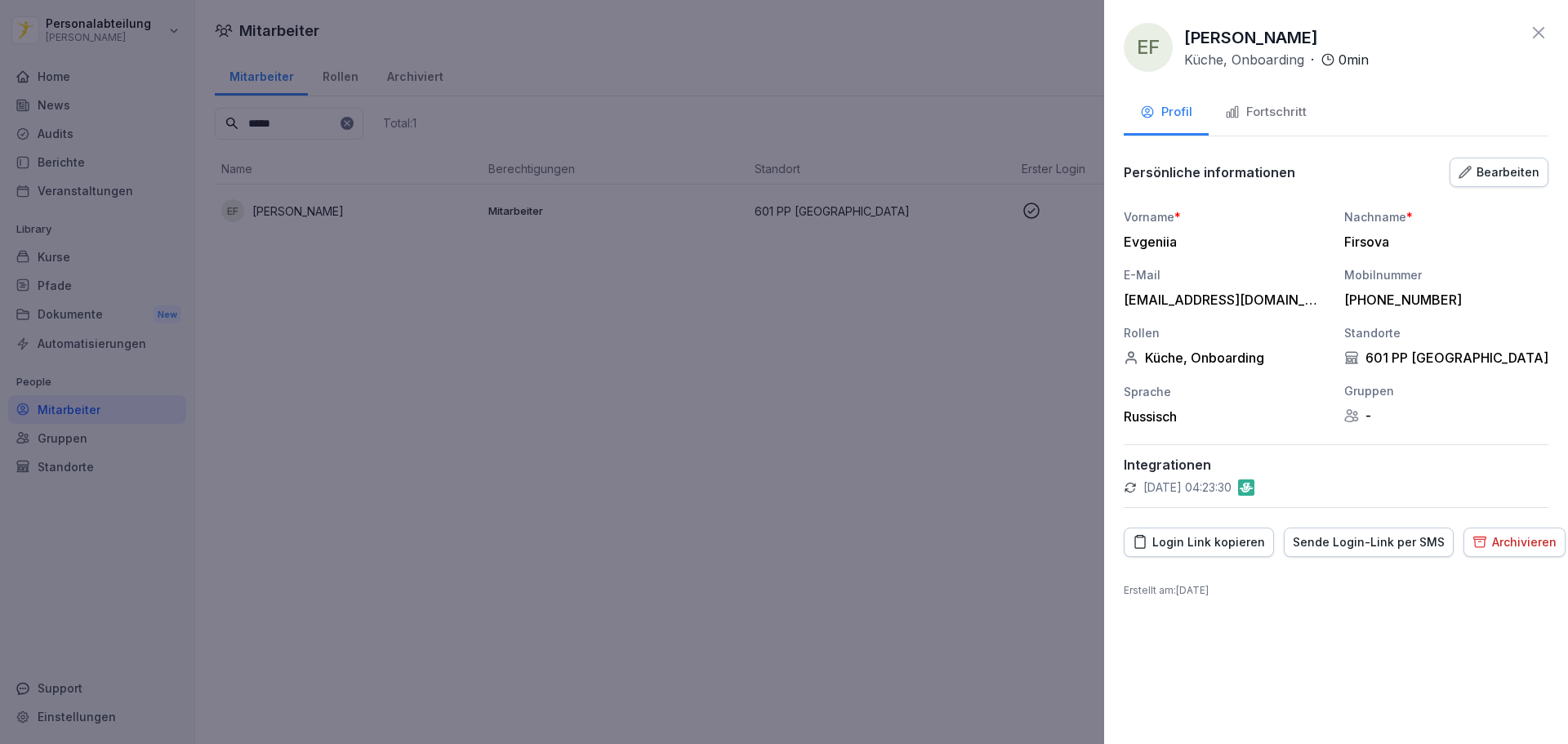
click at [1265, 119] on div "Fortschritt" at bounding box center [1265, 112] width 82 height 19
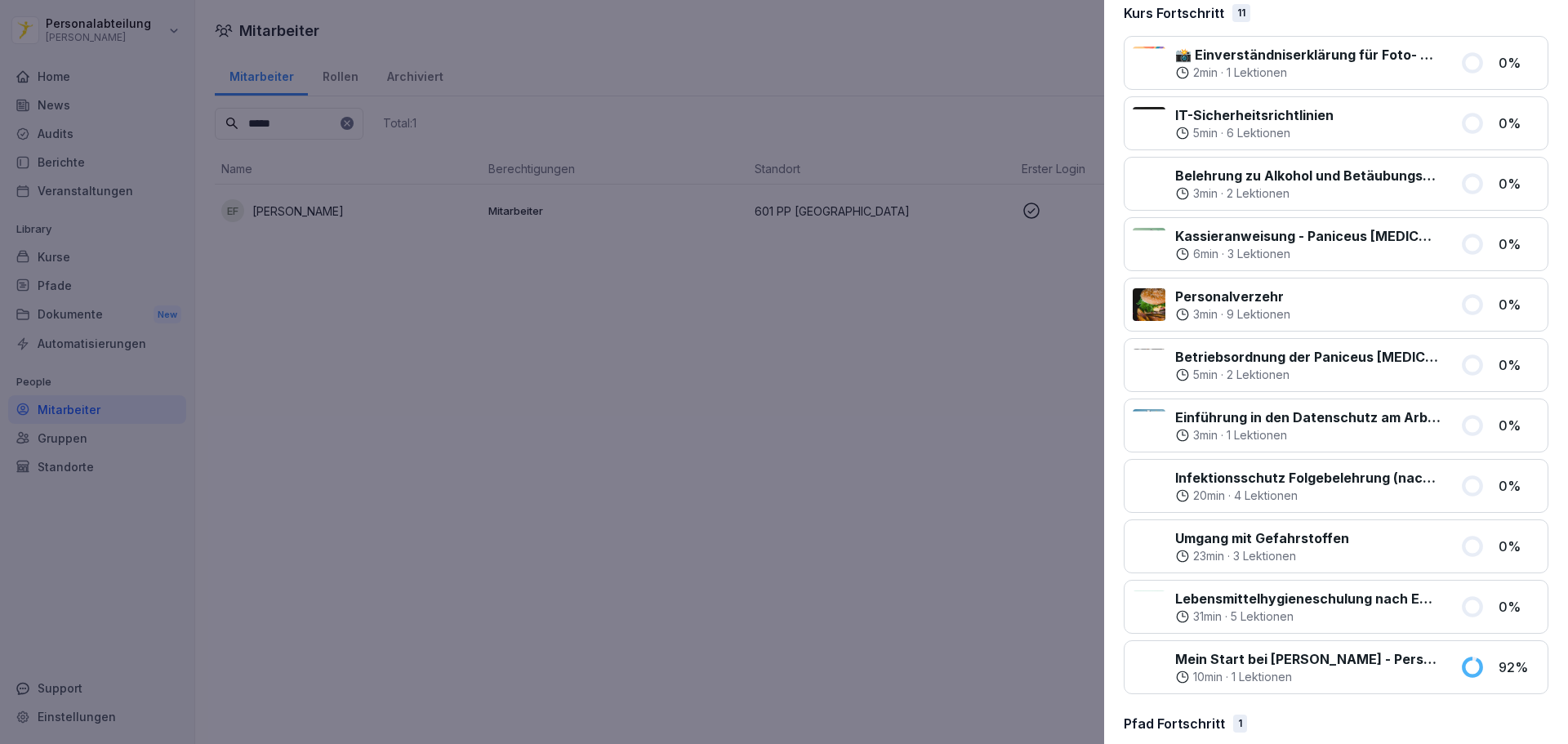
scroll to position [322, 0]
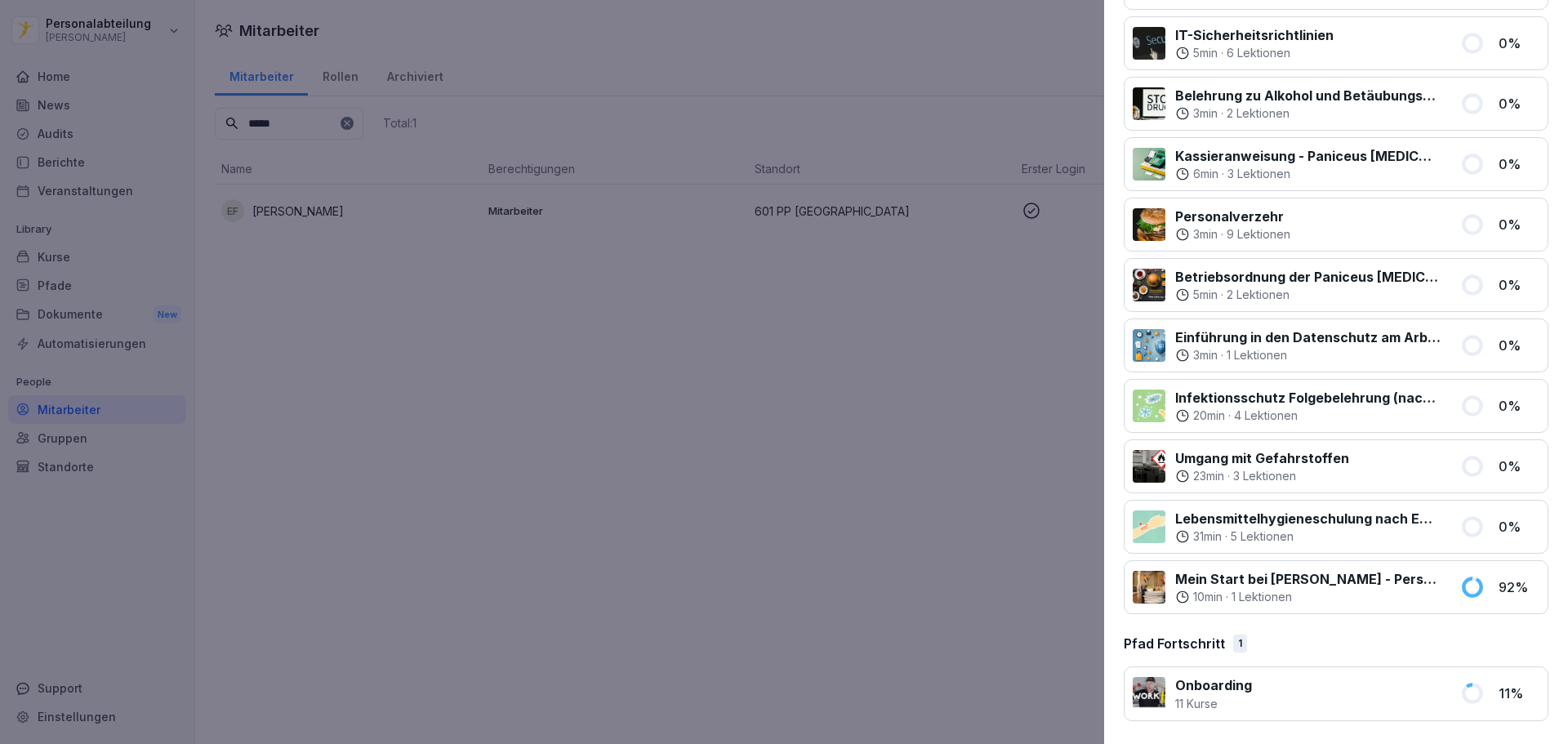
click at [602, 264] on div at bounding box center [784, 372] width 1568 height 744
